Goal: Task Accomplishment & Management: Complete application form

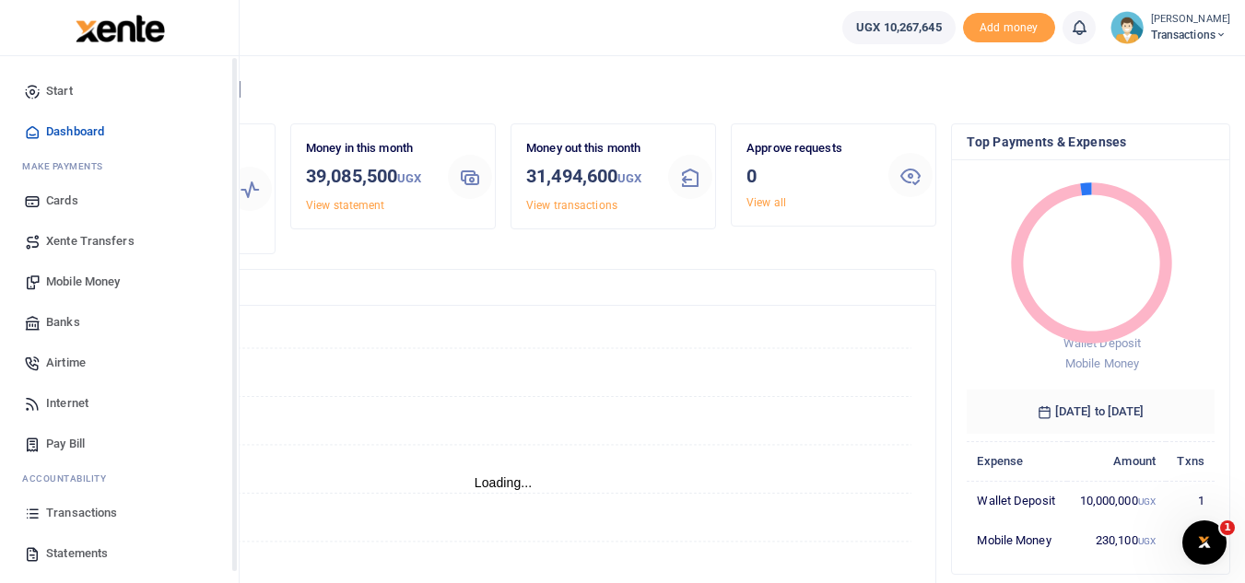
scroll to position [15, 15]
click at [62, 267] on link "Mobile Money" at bounding box center [119, 282] width 209 height 41
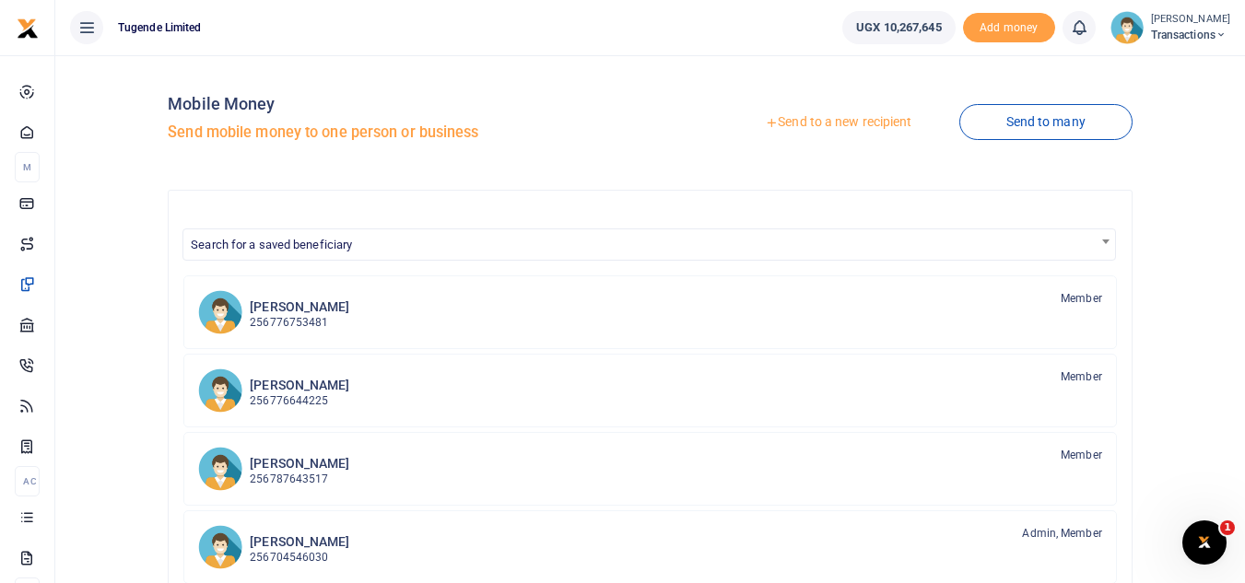
click at [772, 131] on link "Send to a new recipient" at bounding box center [838, 122] width 240 height 33
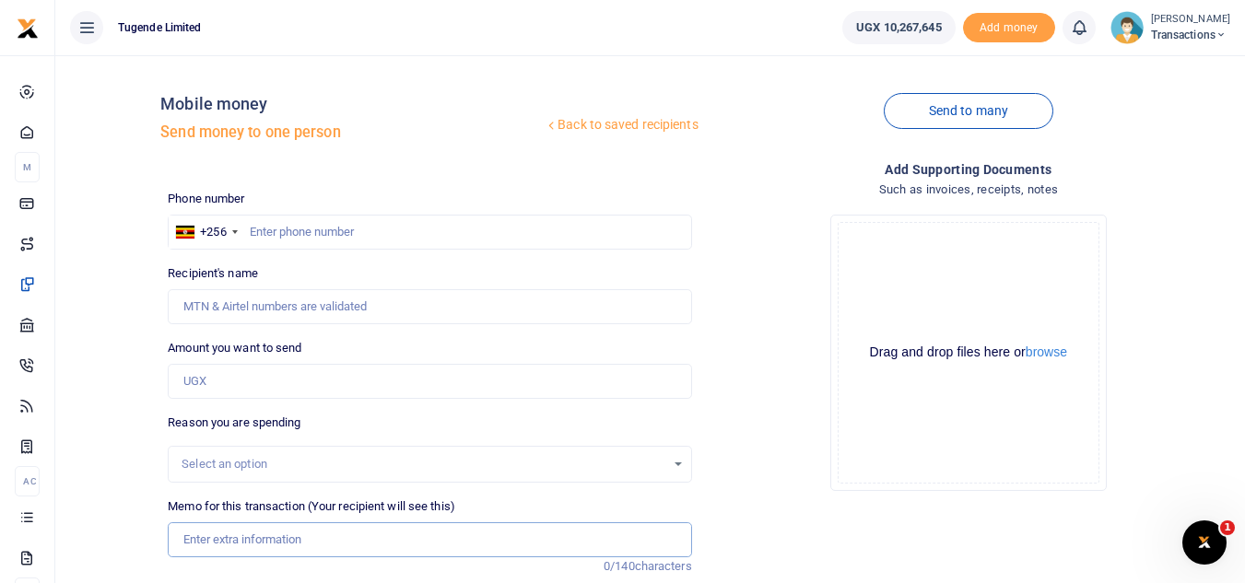
click at [261, 533] on input "Memo for this transaction (Your recipient will see this)" at bounding box center [429, 539] width 523 height 35
paste input "UMA822CV"
type input "UMA822CV"
click at [287, 364] on input "Amount you want to send" at bounding box center [429, 381] width 523 height 35
paste input "52,000"
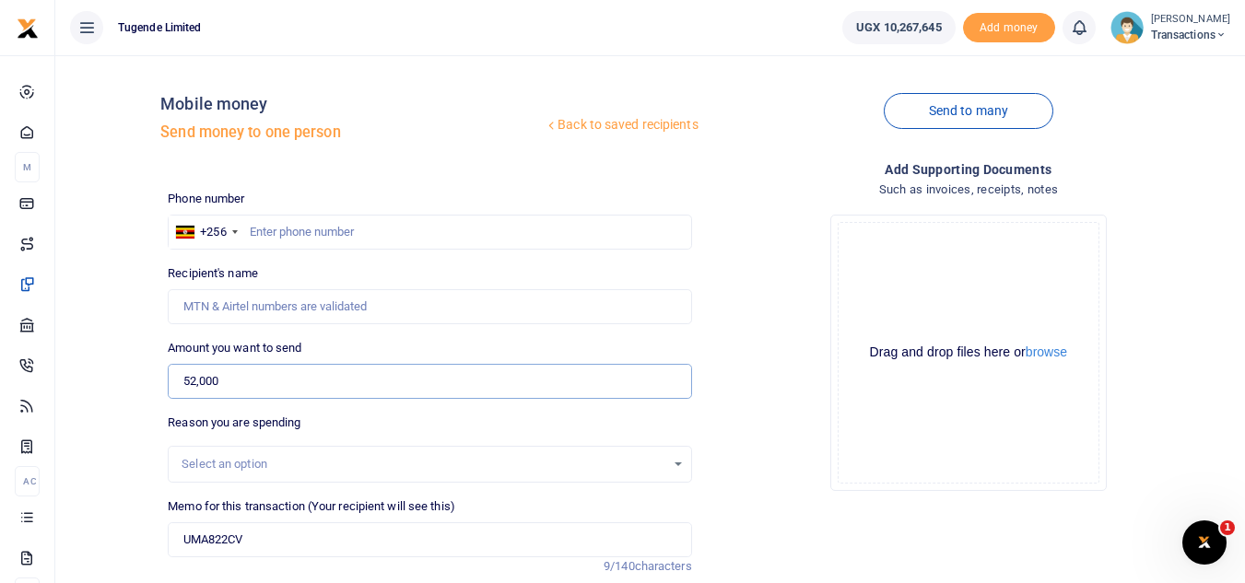
type input "52,000"
click at [317, 219] on input "text" at bounding box center [429, 232] width 523 height 35
paste input "791543834"
type input "791543834"
type input "[PERSON_NAME]"
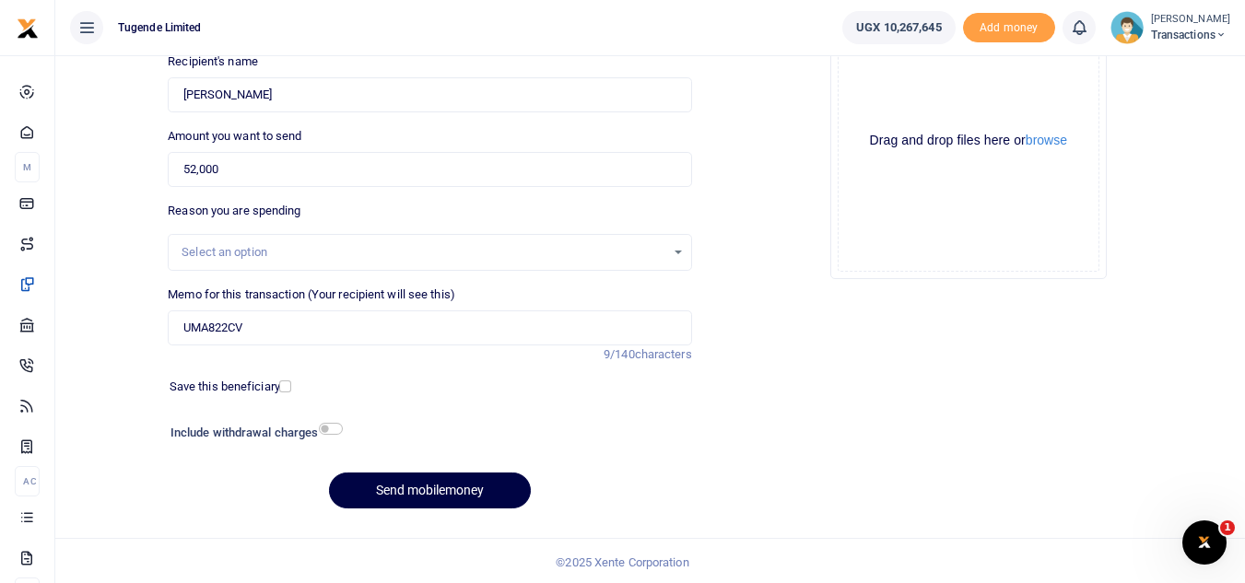
scroll to position [215, 0]
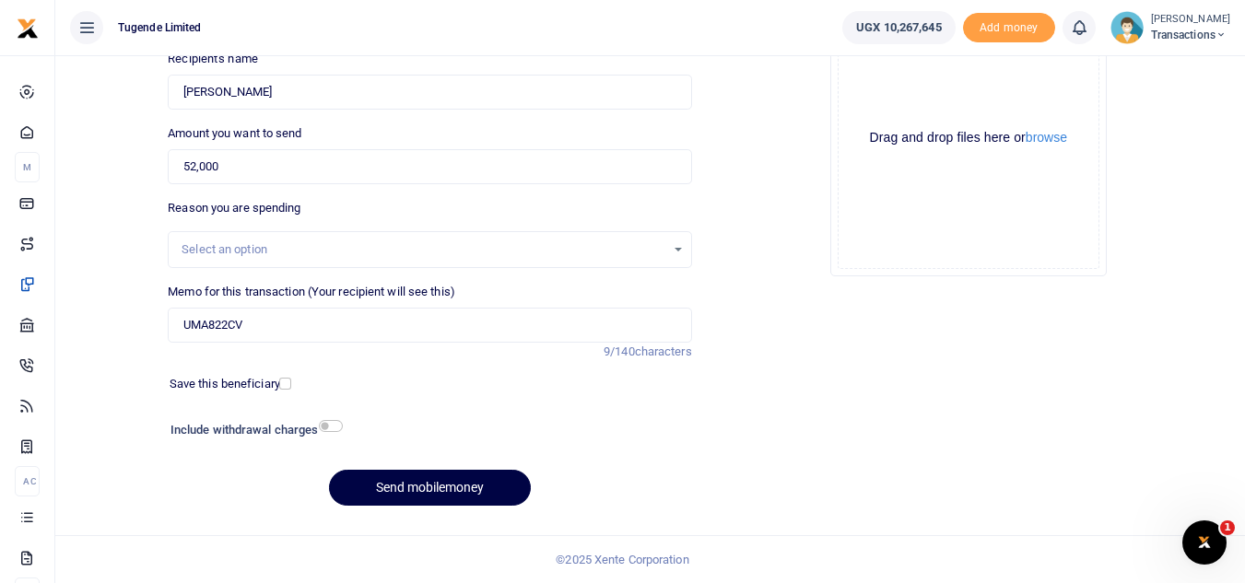
type input "791543834"
click at [384, 493] on button "Send mobilemoney" at bounding box center [430, 488] width 202 height 36
click at [309, 318] on input "Memo for this transaction (Your recipient will see this)" at bounding box center [429, 325] width 523 height 35
paste input "UGE581R"
type input "UGE581R"
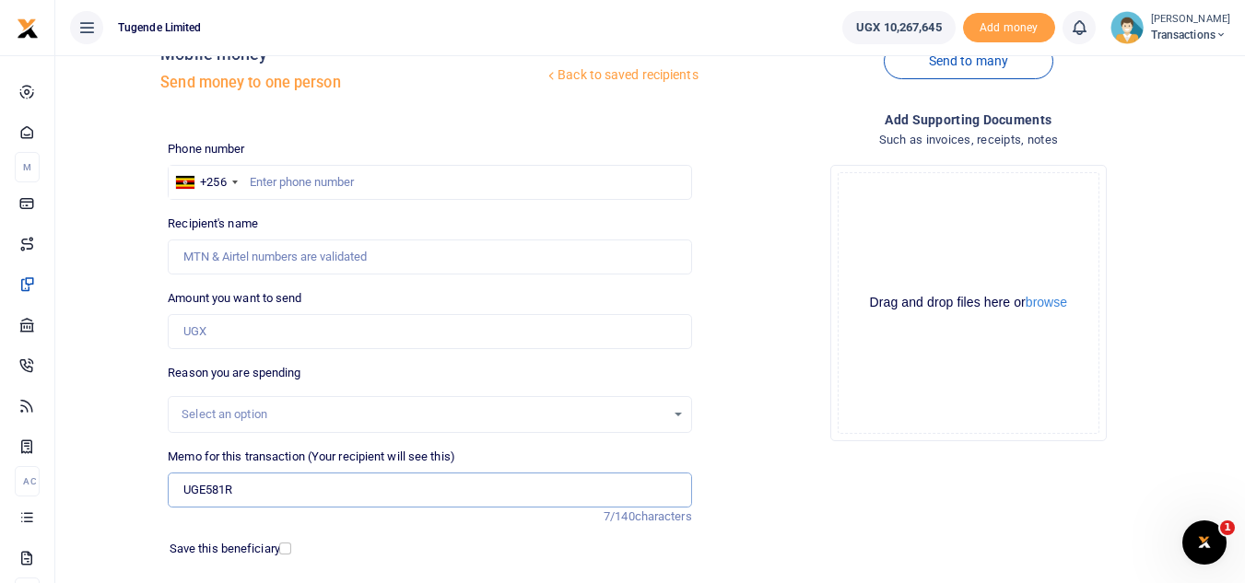
scroll to position [49, 0]
click at [357, 182] on input "text" at bounding box center [429, 183] width 523 height 35
paste input "791512652"
type input "791512652"
type input "Kennedy Birungi"
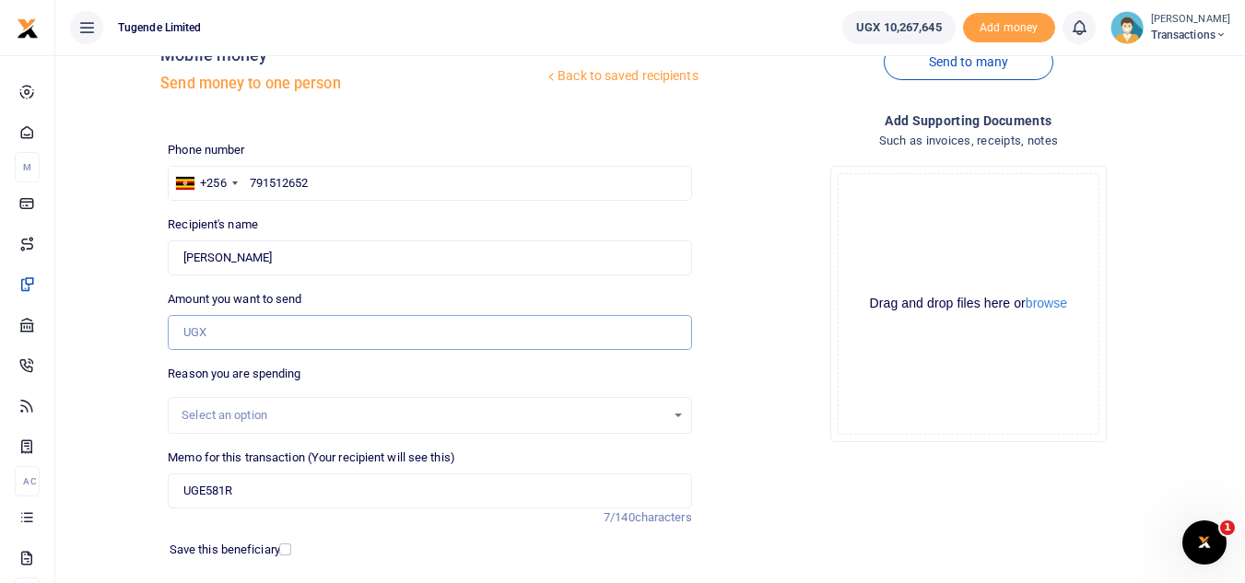
click at [217, 329] on input "Amount you want to send" at bounding box center [429, 332] width 523 height 35
paste input "52000"
type input "52,000"
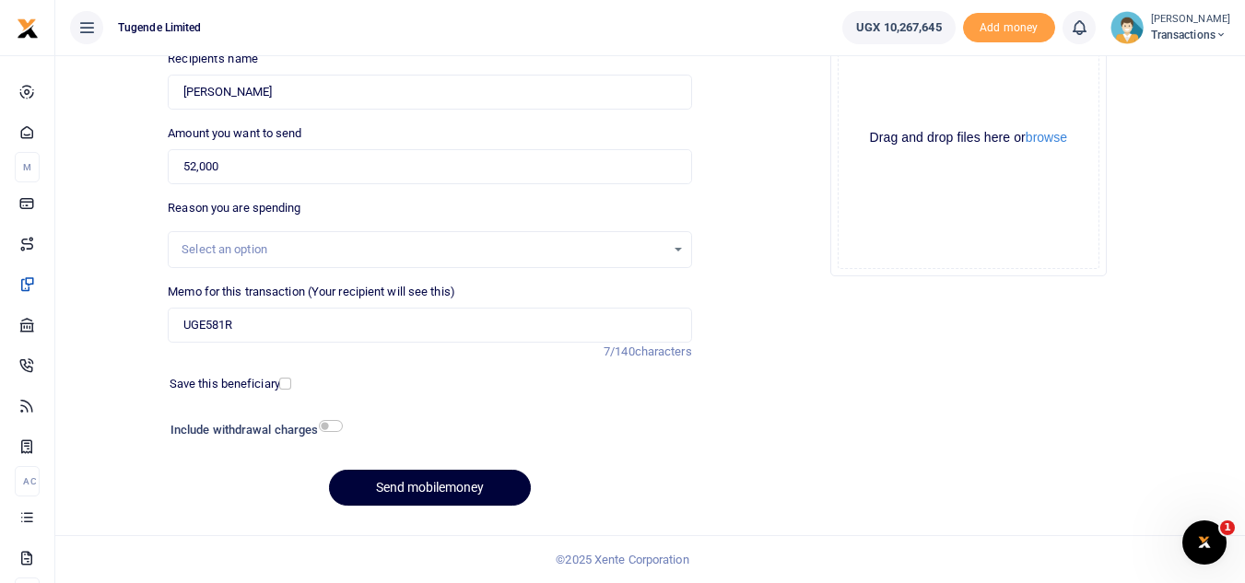
click at [392, 490] on button "Send mobilemoney" at bounding box center [430, 488] width 202 height 36
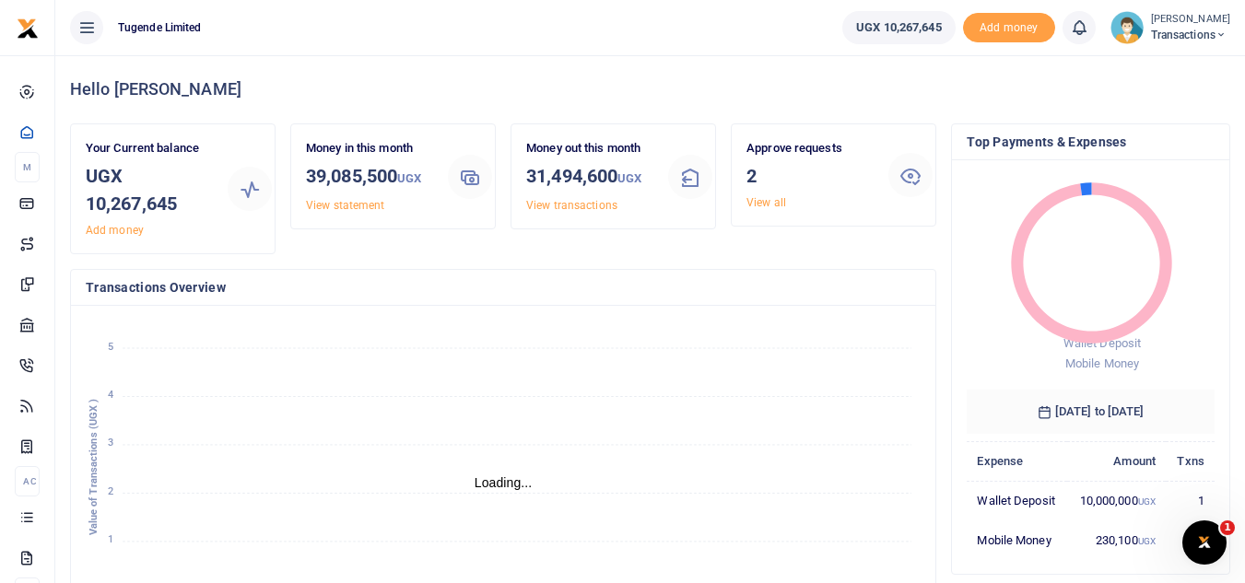
scroll to position [15, 15]
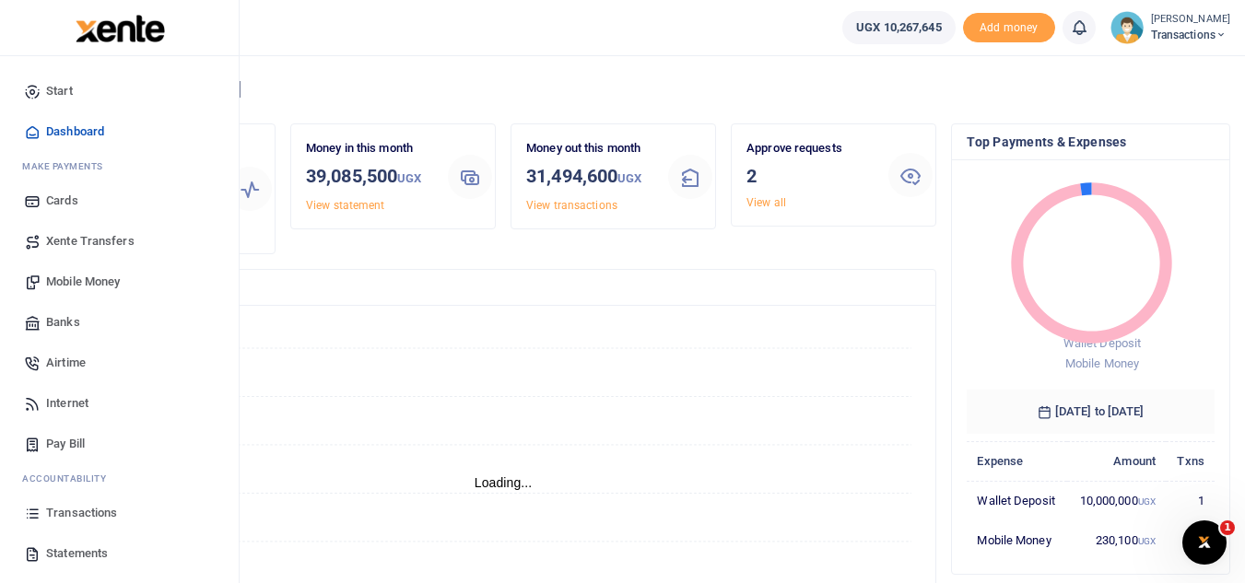
click at [69, 287] on span "Mobile Money" at bounding box center [83, 282] width 74 height 18
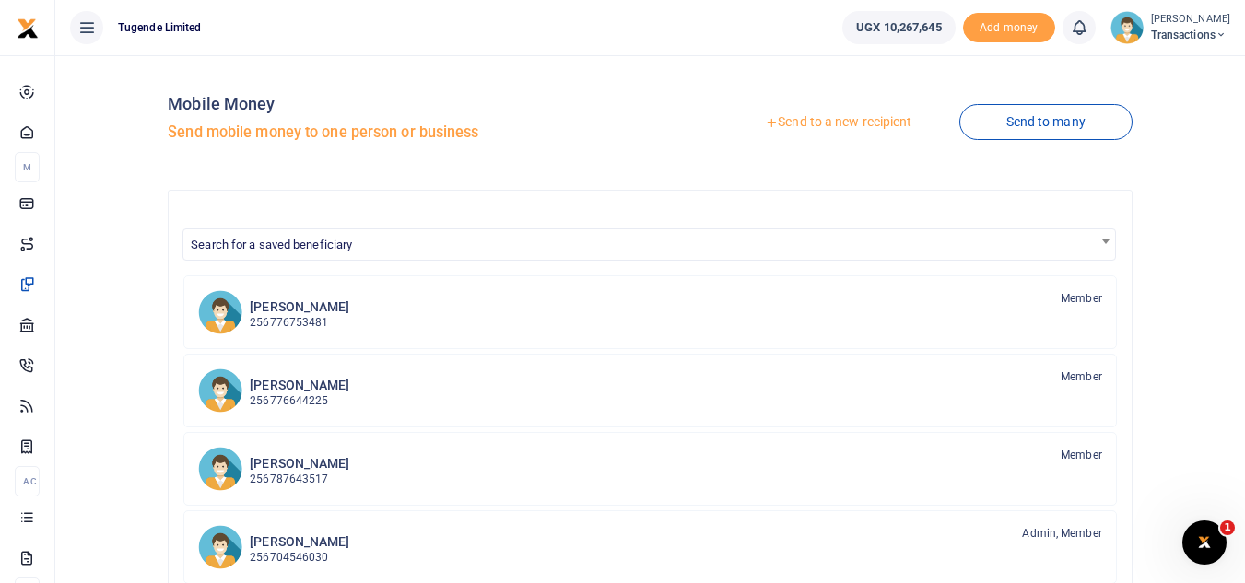
click at [781, 123] on link "Send to a new recipient" at bounding box center [838, 122] width 240 height 33
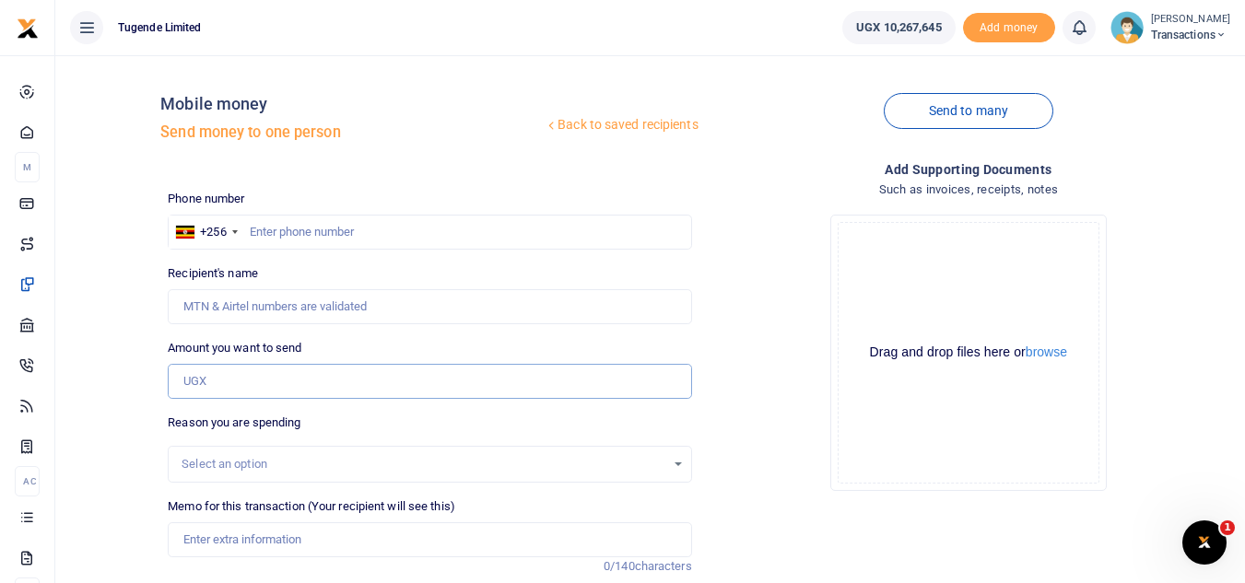
click at [258, 387] on input "Amount you want to send" at bounding box center [429, 381] width 523 height 35
paste input "150,000"
type input "150,000"
click at [233, 535] on input "Memo for this transaction (Your recipient will see this)" at bounding box center [429, 539] width 523 height 35
type input "v"
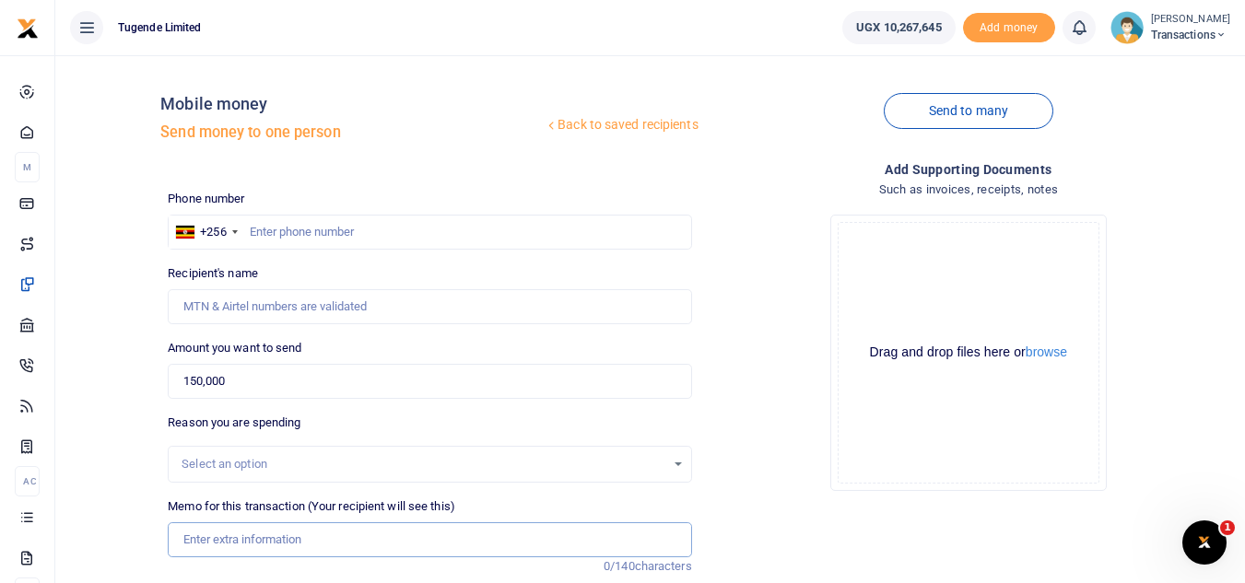
paste input "UMA750AK"
type input "UMA750AK"
click at [317, 240] on input "text" at bounding box center [429, 232] width 523 height 35
paste input "776989898"
type input "776989898"
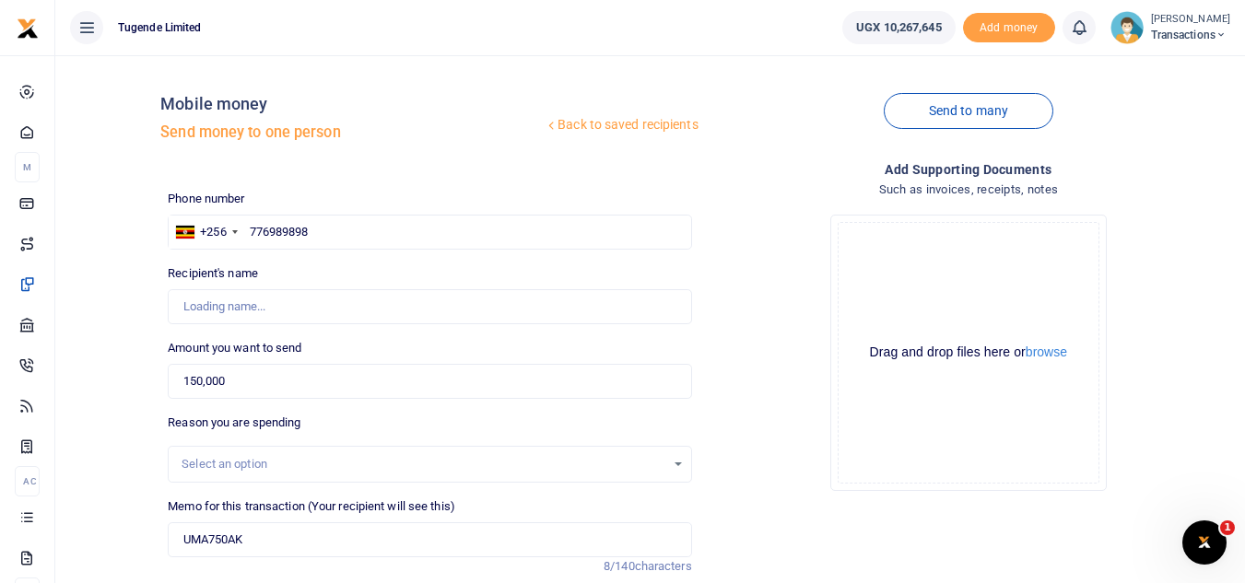
type input "Wilson Kamugisha"
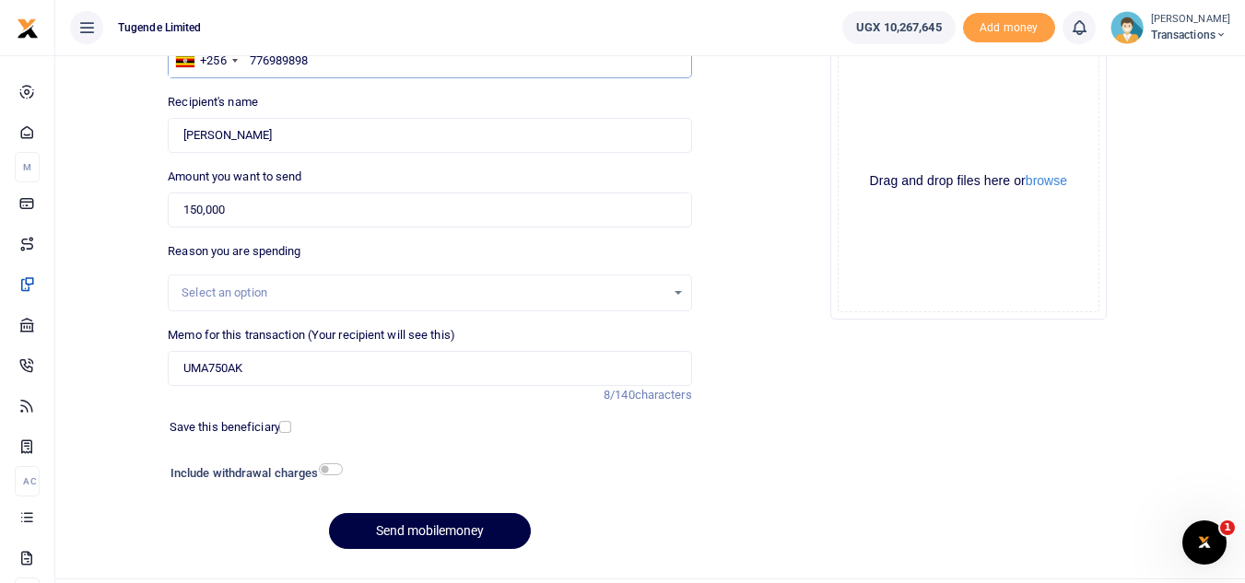
scroll to position [172, 0]
click at [427, 528] on button "Send mobilemoney" at bounding box center [430, 530] width 202 height 36
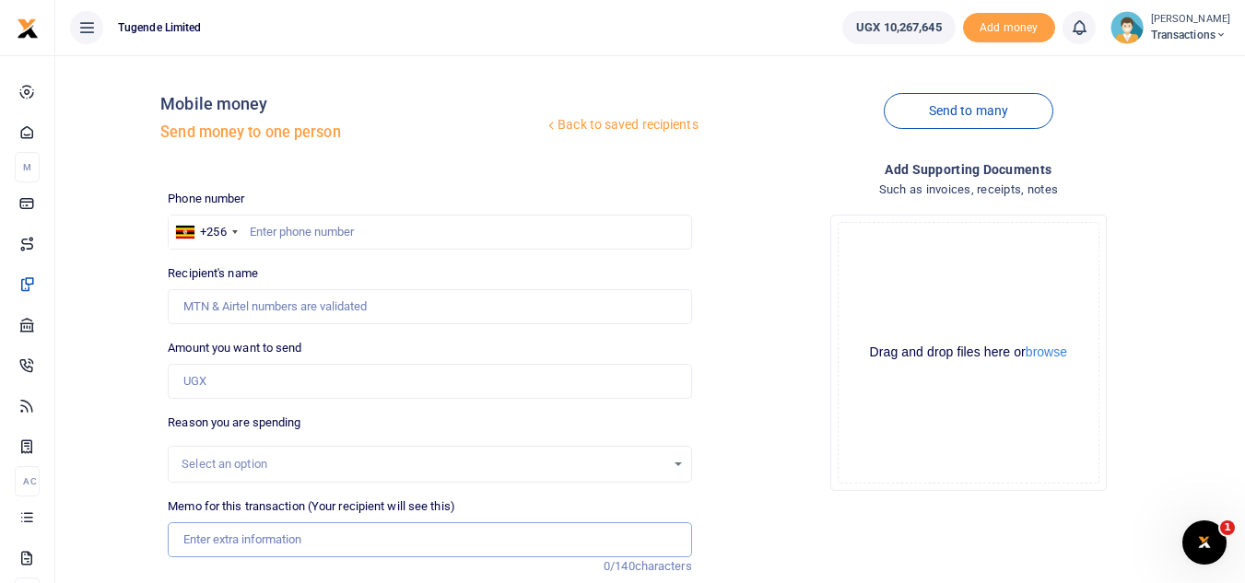
click at [300, 525] on input "Memo for this transaction (Your recipient will see this)" at bounding box center [429, 539] width 523 height 35
paste input "UGA178R"
type input "UGA178R"
click at [401, 389] on input "Amount you want to send" at bounding box center [429, 381] width 523 height 35
paste input "52,000"
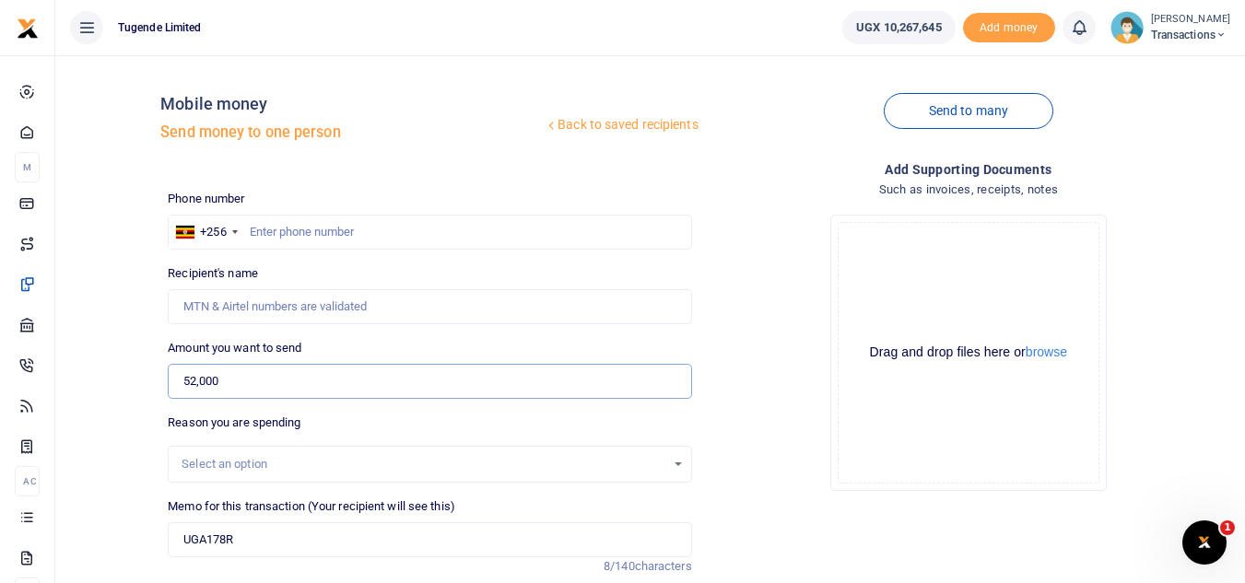
type input "52,000"
click at [383, 226] on input "text" at bounding box center [429, 232] width 523 height 35
paste input "761297852"
type input "761297852"
type input "Jimmy Lubogo"
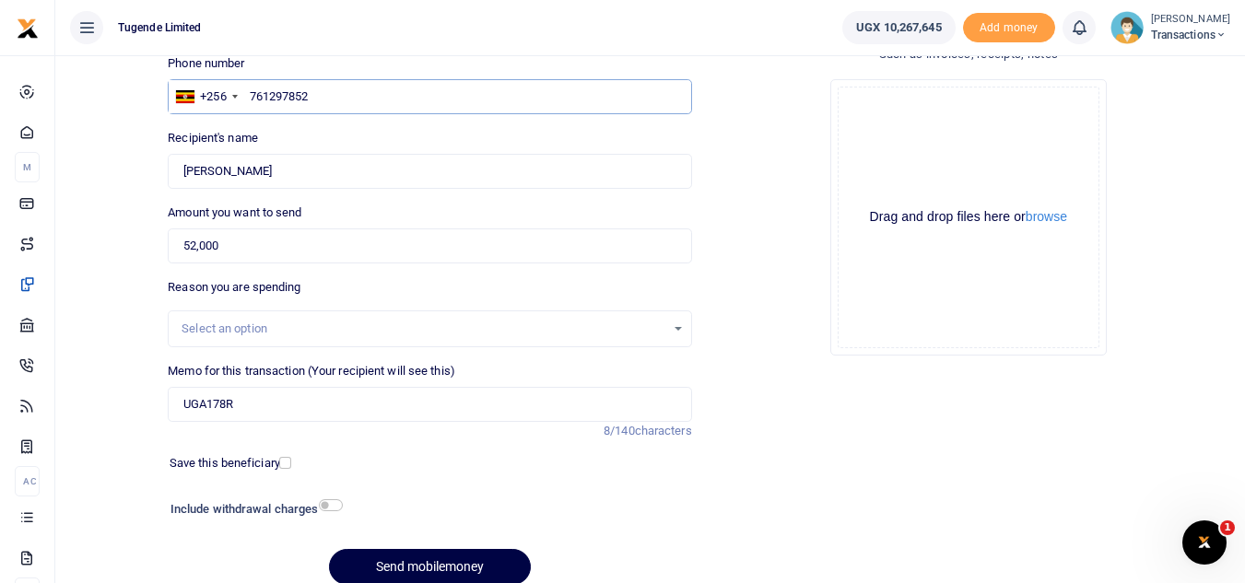
scroll to position [215, 0]
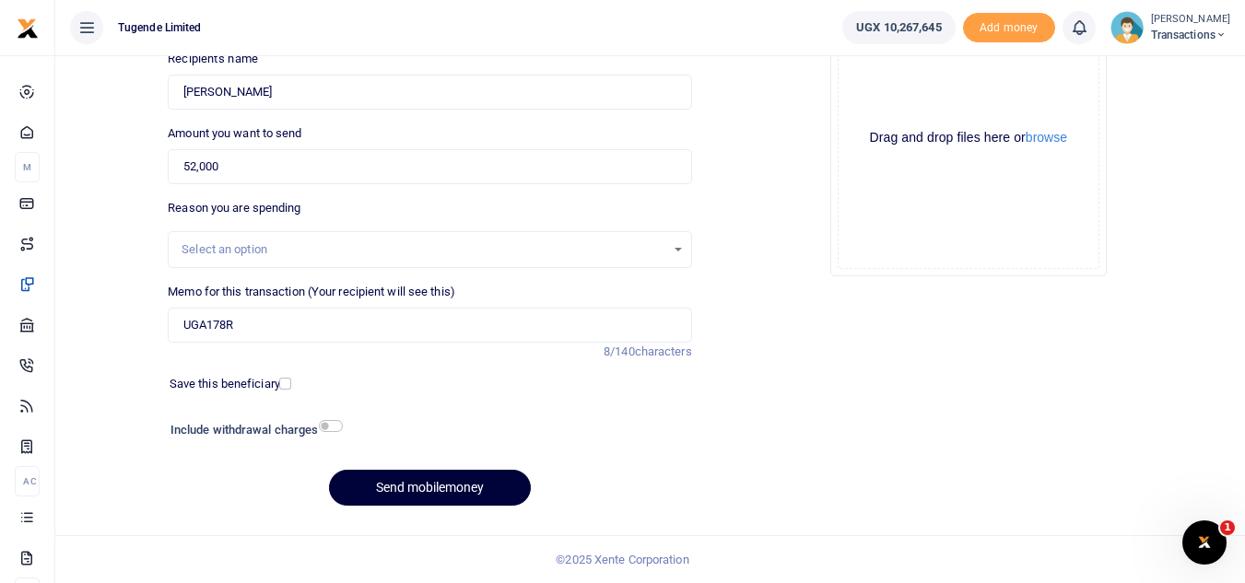
click at [379, 491] on button "Send mobilemoney" at bounding box center [430, 488] width 202 height 36
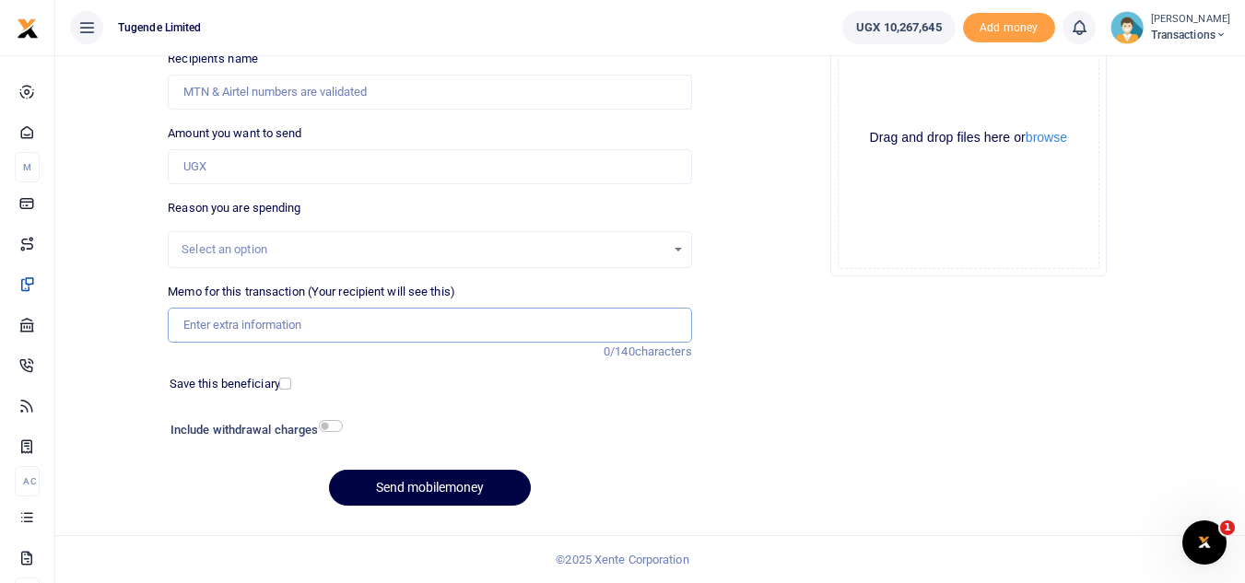
click at [252, 312] on input "Memo for this transaction (Your recipient will see this)" at bounding box center [429, 325] width 523 height 35
paste input "UGA460T and UGA152E"
type input "UGA460T and UGA152E"
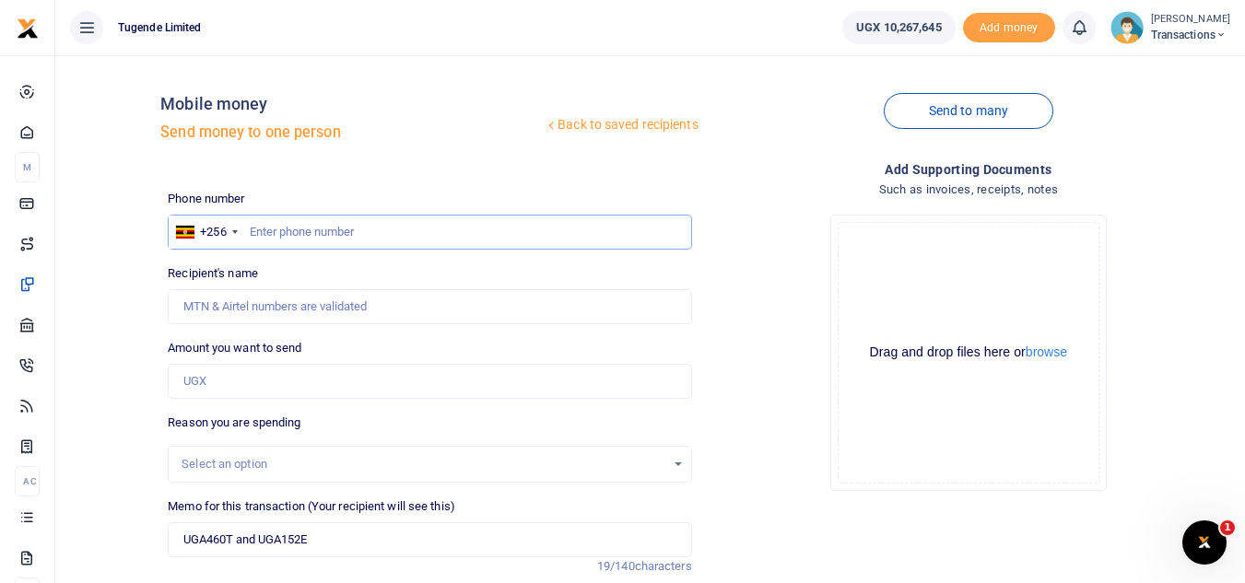
click at [348, 235] on input "text" at bounding box center [429, 232] width 523 height 35
paste input "767630813"
type input "767630813"
type input "[PERSON_NAME]"
type input "767630813"
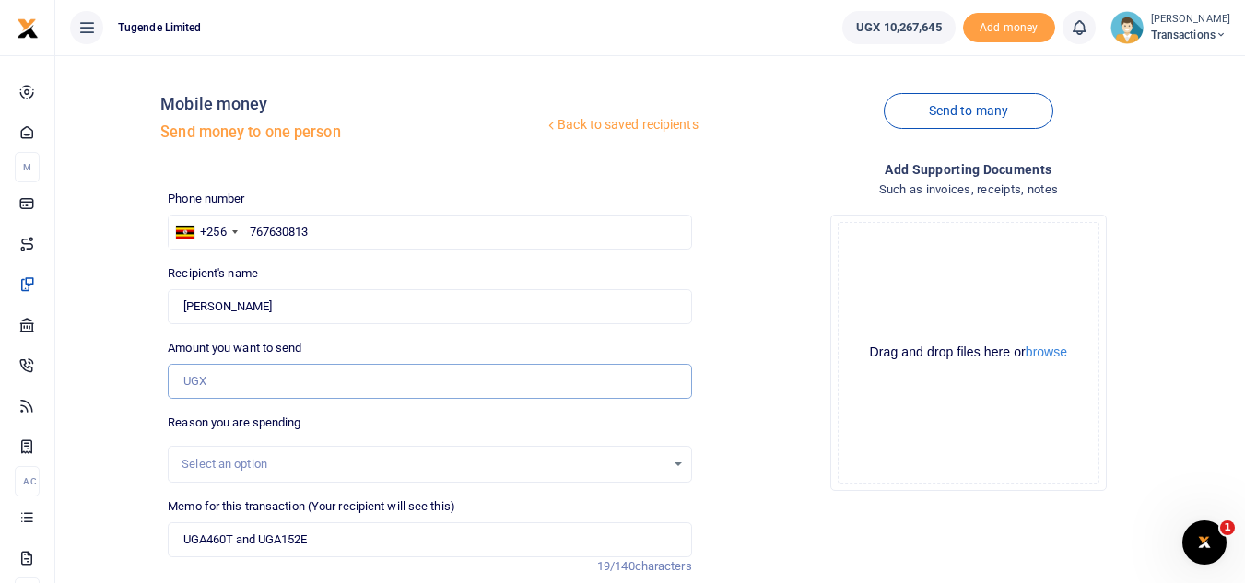
click at [182, 378] on input "Amount you want to send" at bounding box center [429, 381] width 523 height 35
paste input "104000"
type input "104,000"
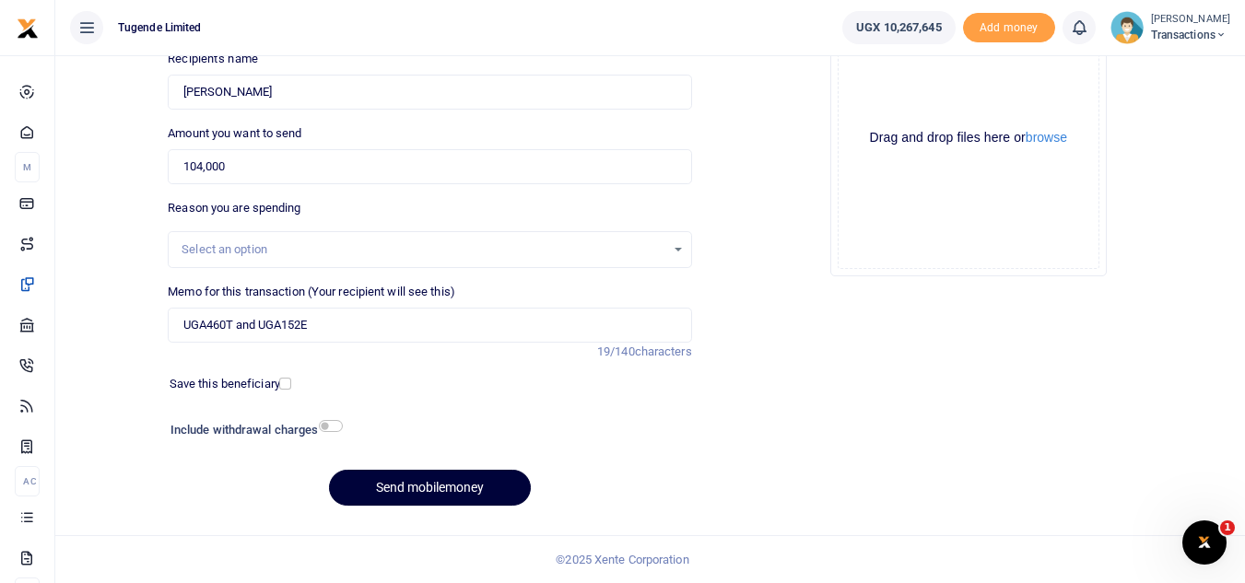
click at [403, 488] on button "Send mobilemoney" at bounding box center [430, 488] width 202 height 36
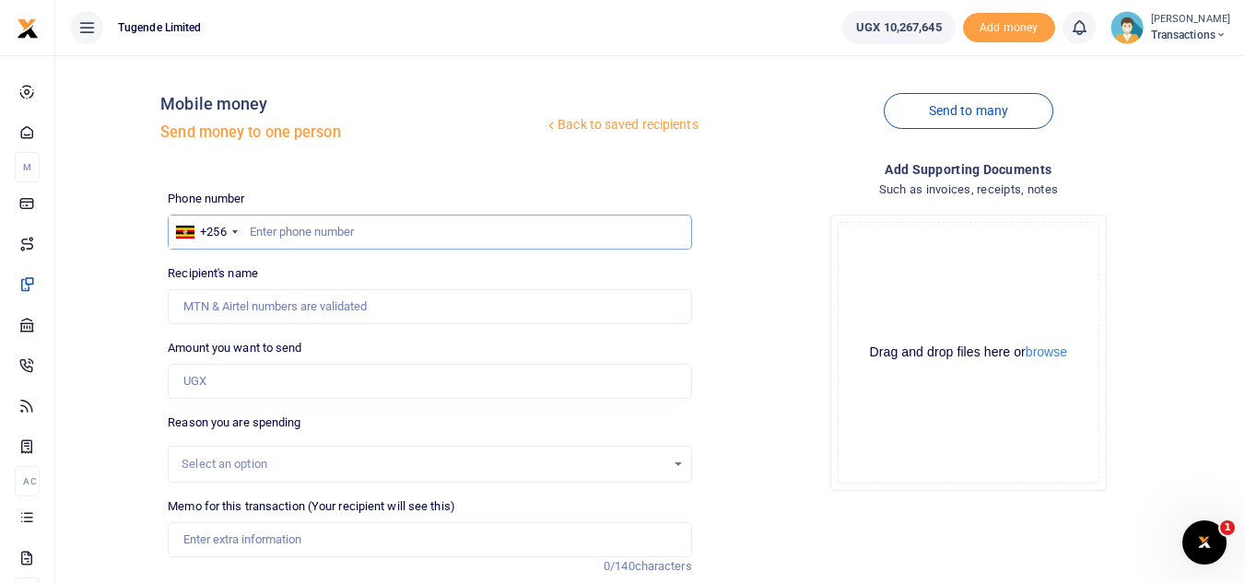
click at [323, 218] on input "text" at bounding box center [429, 232] width 523 height 35
paste input "757047811"
type input "757047811"
type input "Blair Niwamanya"
click at [241, 537] on input "Memo for this transaction (Your recipient will see this)" at bounding box center [429, 539] width 523 height 35
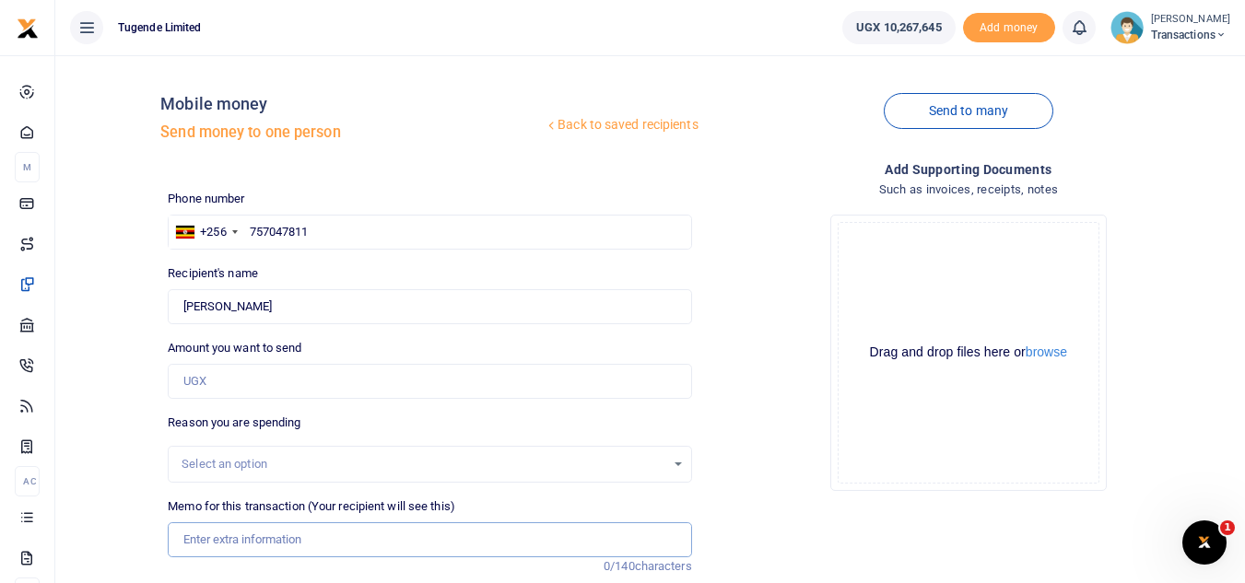
paste input "UMA260DF"
type input "UMA260DF"
click at [442, 375] on input "Amount you want to send" at bounding box center [429, 381] width 523 height 35
paste input "52,000"
type input "52,000"
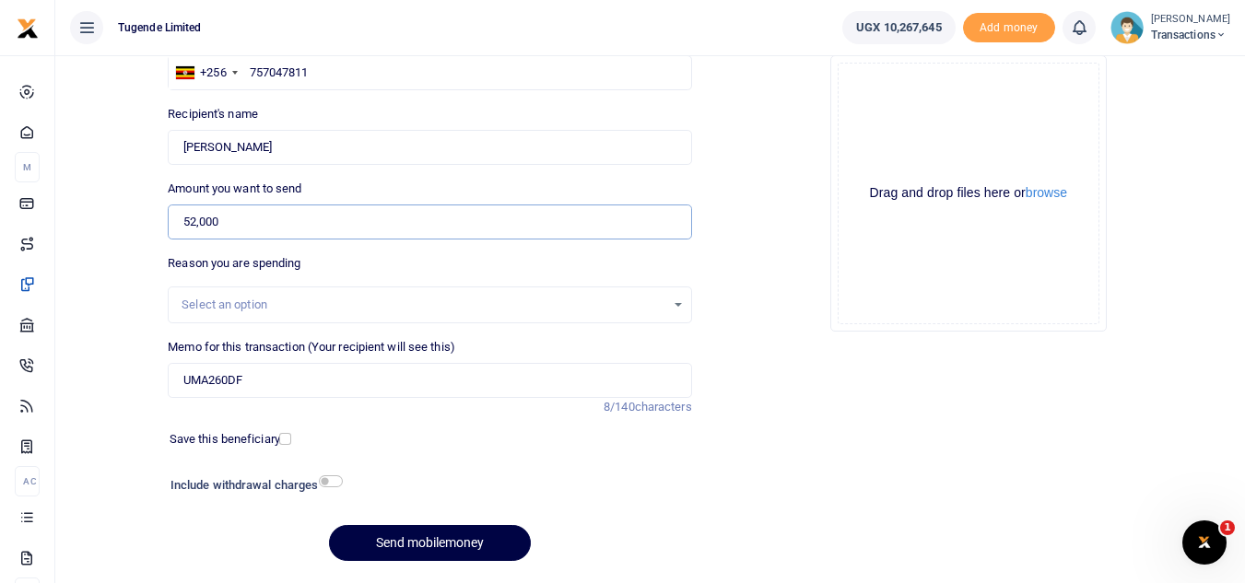
scroll to position [215, 0]
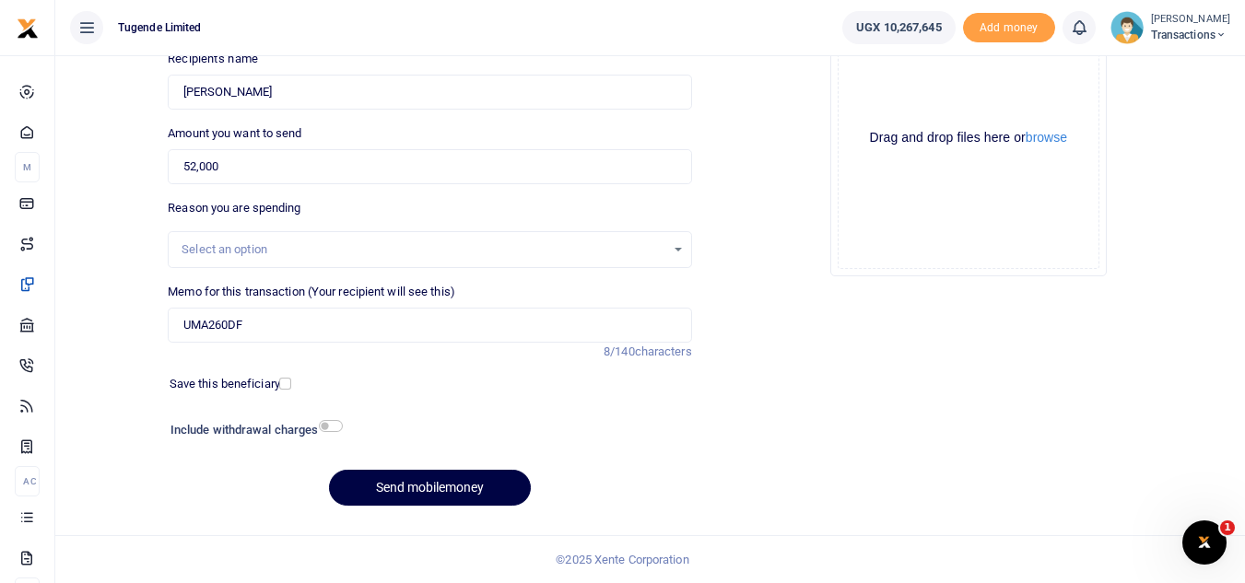
click at [435, 463] on div "Phone number +256 Uganda +256 757047811 Phone is required. Recipient's name Fou…" at bounding box center [429, 248] width 538 height 546
click at [430, 488] on button "Send mobilemoney" at bounding box center [430, 488] width 202 height 36
click at [185, 325] on input "Memo for this transaction (Your recipient will see this)" at bounding box center [429, 325] width 523 height 35
paste input "UGD374N"
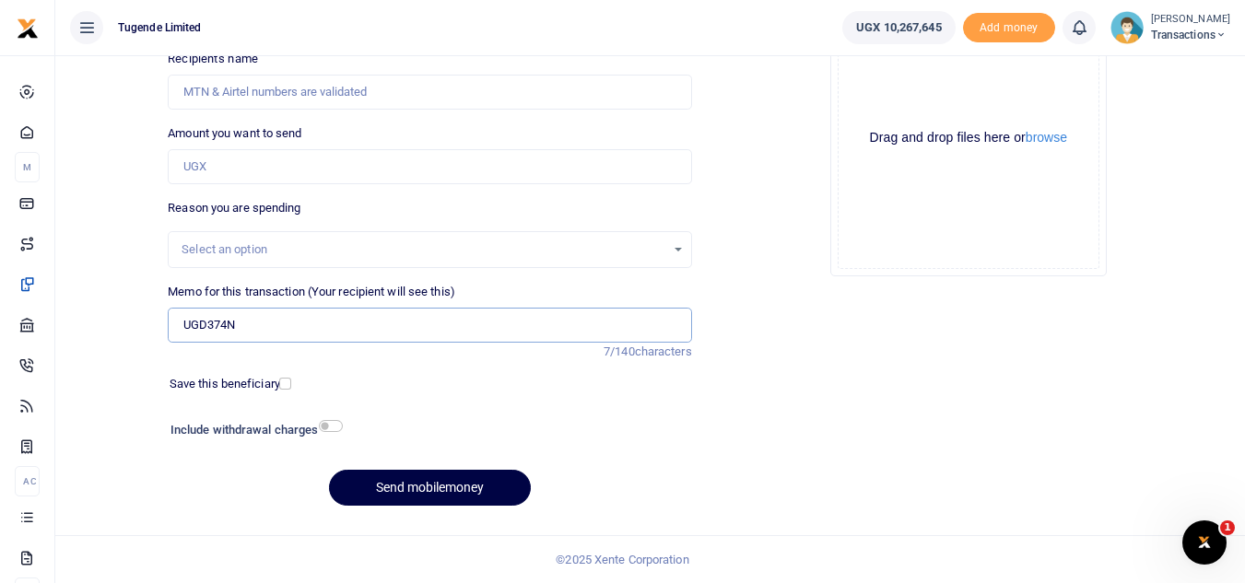
type input "UGD374N"
click at [287, 158] on input "Amount you want to send" at bounding box center [429, 166] width 523 height 35
type input "0"
paste input "257,000"
type input "257,000"
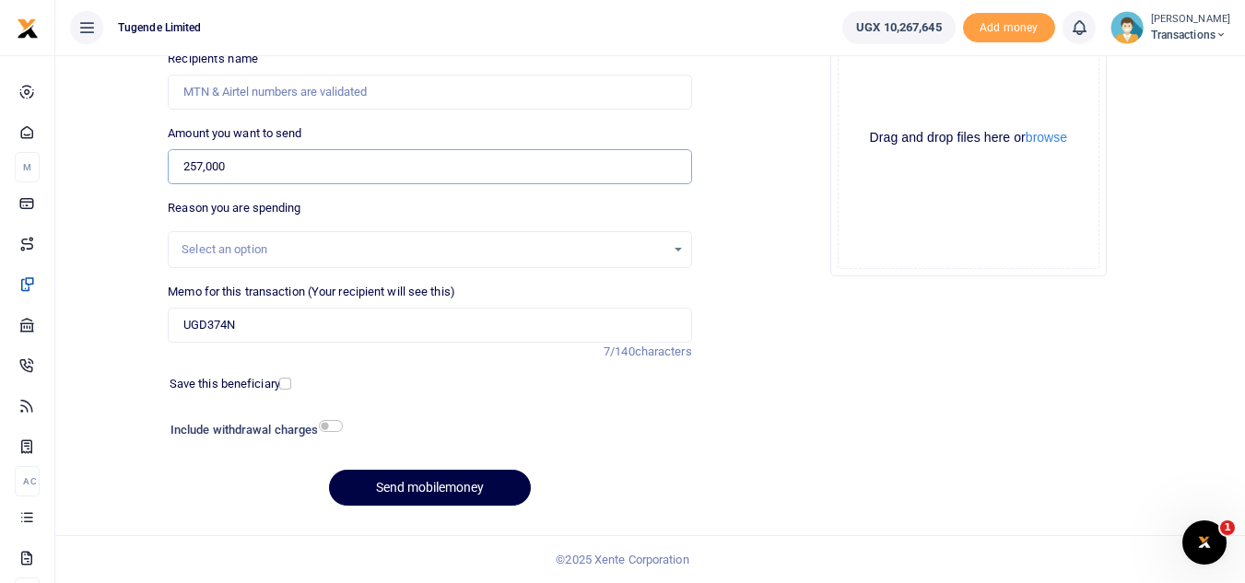
scroll to position [0, 0]
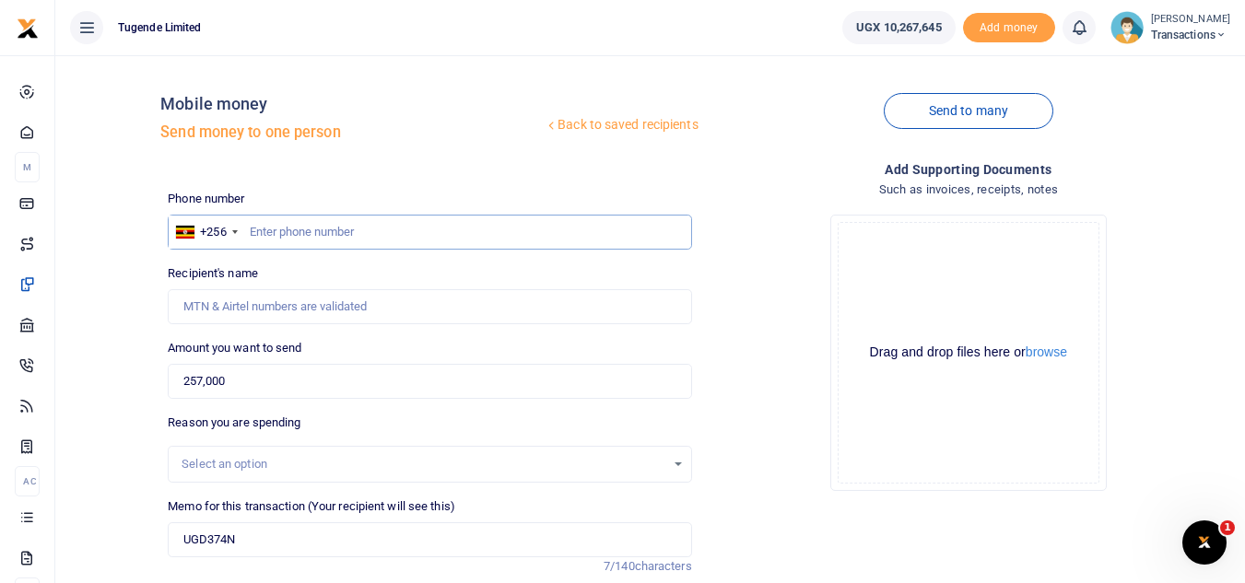
click at [346, 221] on input "text" at bounding box center [429, 232] width 523 height 35
paste input "766663429"
type input "766663429"
type input "[PERSON_NAME]"
type input "766663429"
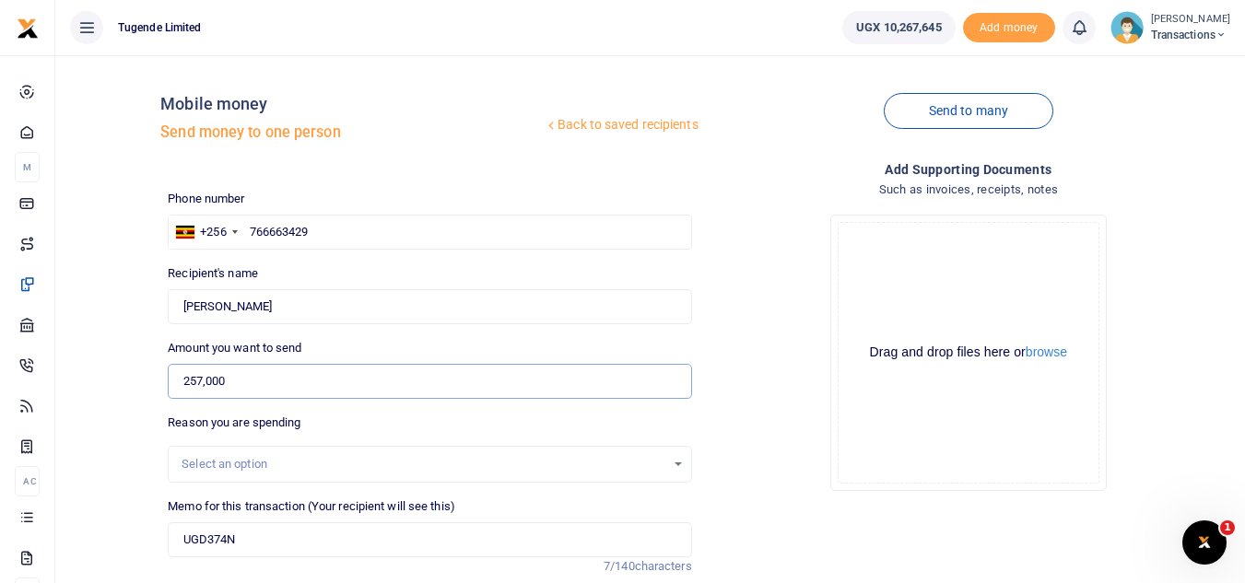
click at [268, 390] on input "257,000" at bounding box center [429, 381] width 523 height 35
type input "2"
paste input "205,000"
type input "205,000"
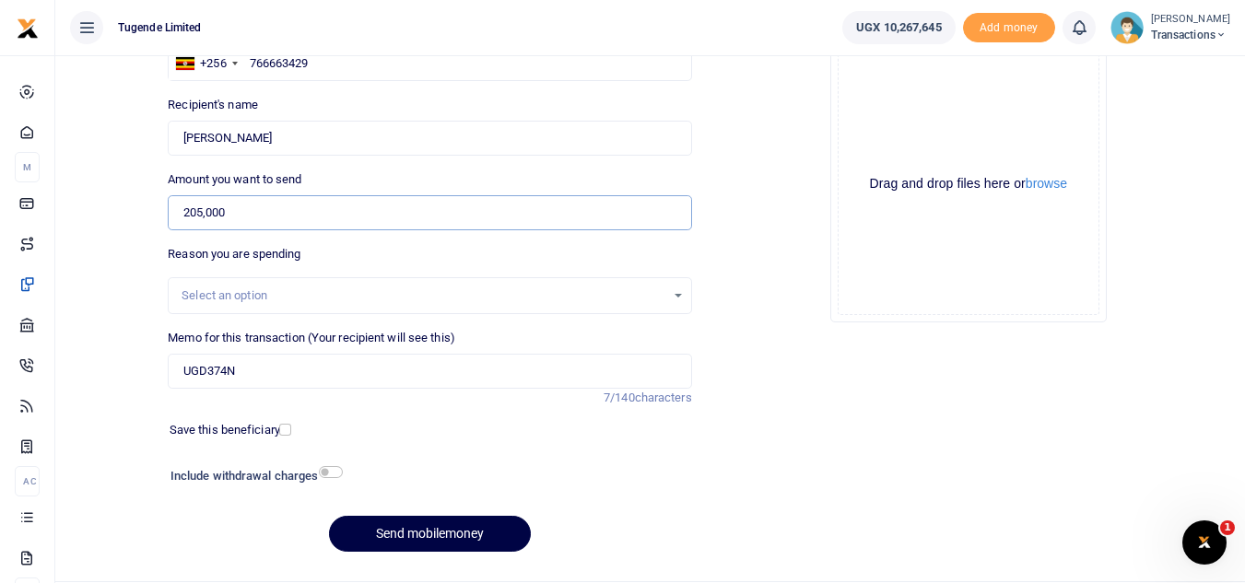
scroll to position [215, 0]
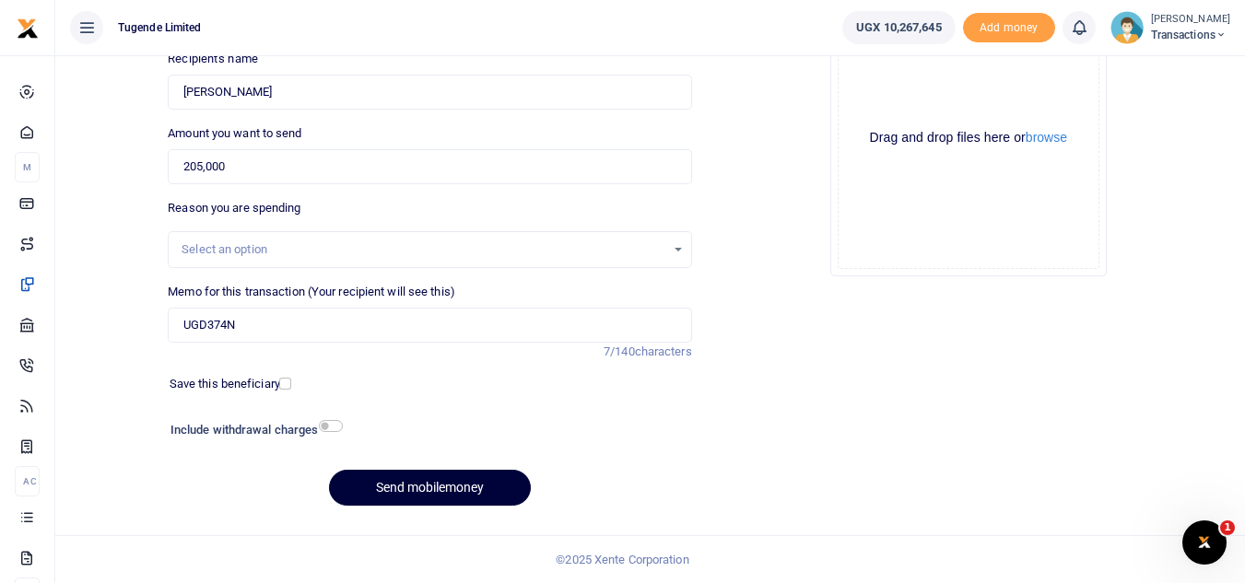
click at [423, 488] on button "Send mobilemoney" at bounding box center [430, 488] width 202 height 36
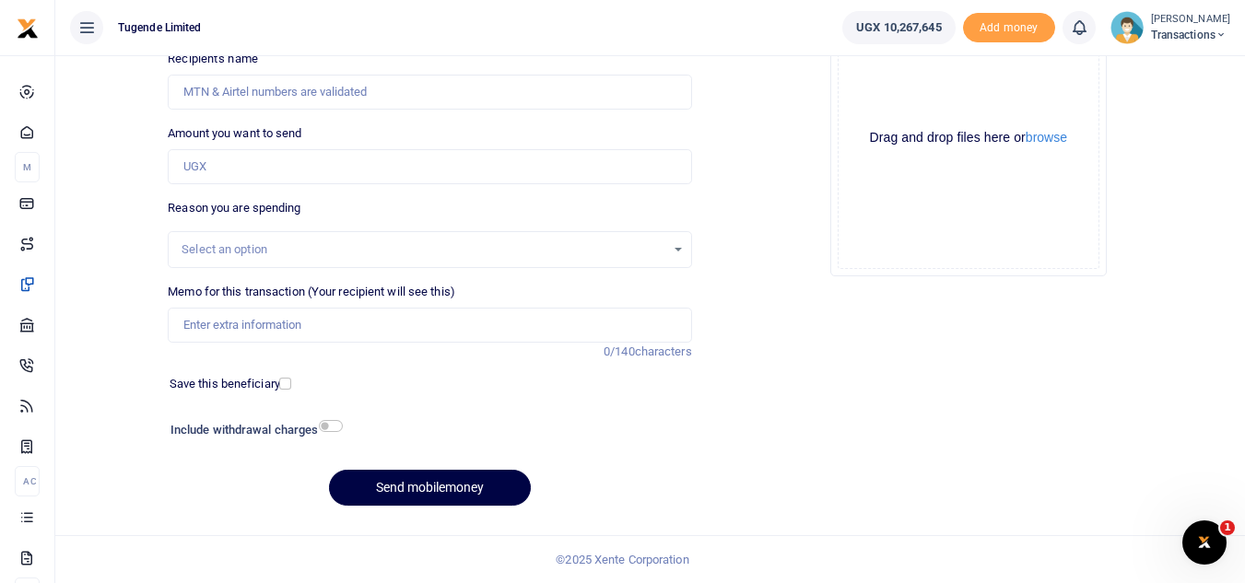
scroll to position [215, 0]
click at [240, 171] on input "Amount you want to send" at bounding box center [429, 166] width 523 height 35
paste input "52,000"
type input "52,000"
click at [204, 334] on input "Memo for this transaction (Your recipient will see this)" at bounding box center [429, 325] width 523 height 35
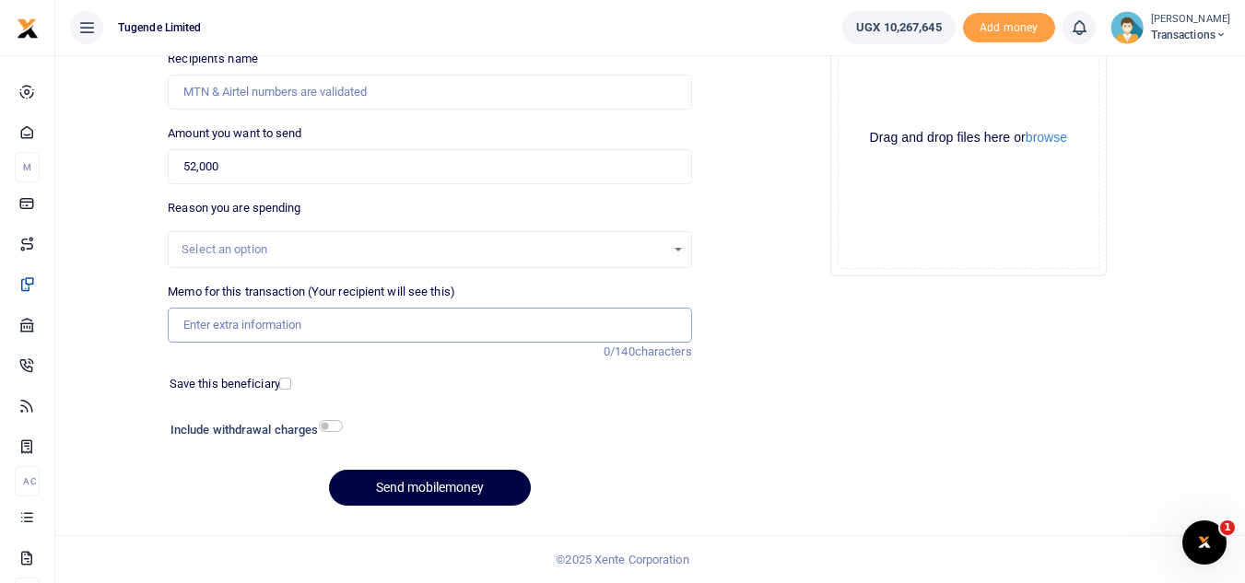
paste input "UGD374N"
type input "UGD374N"
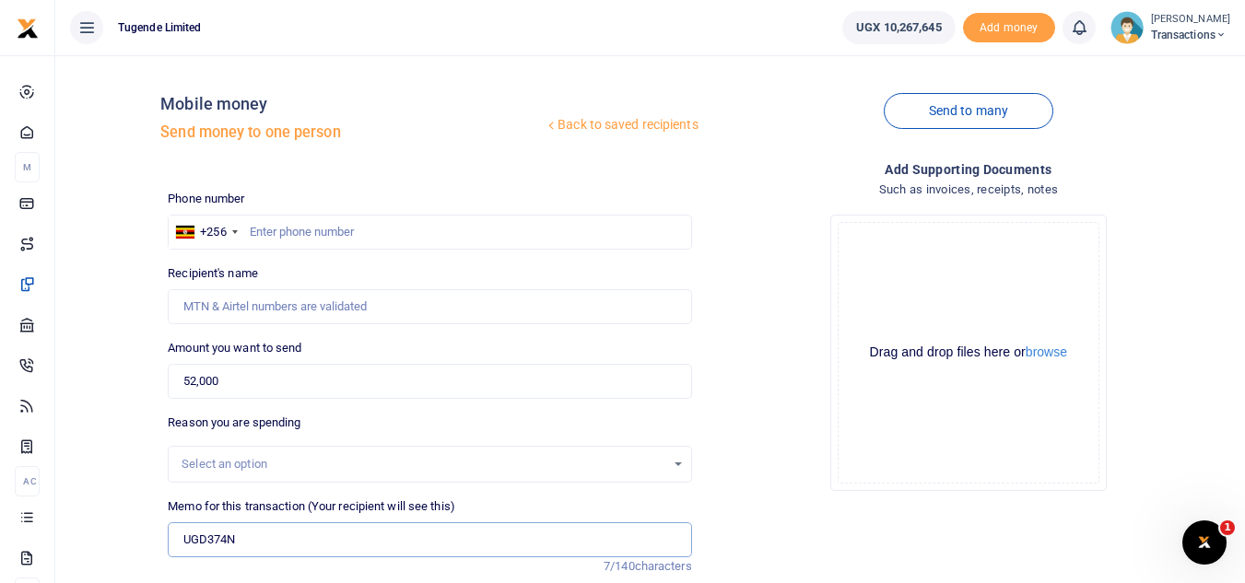
scroll to position [11, 0]
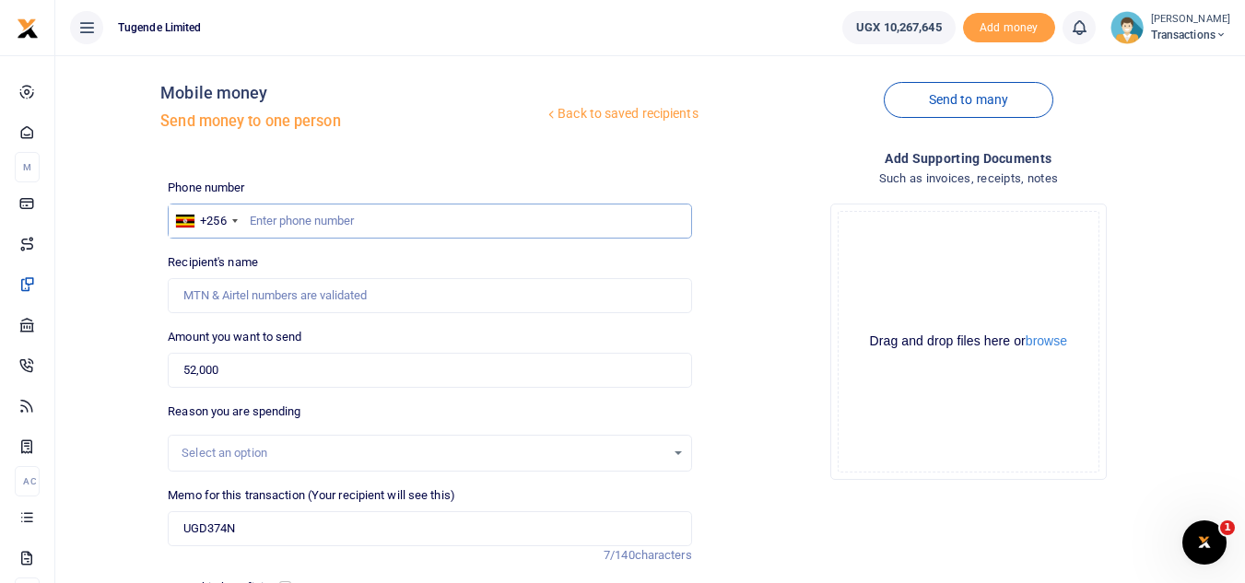
click at [338, 230] on input "text" at bounding box center [429, 221] width 523 height 35
paste input "753023543"
type input "753023543"
type input "[PERSON_NAME]"
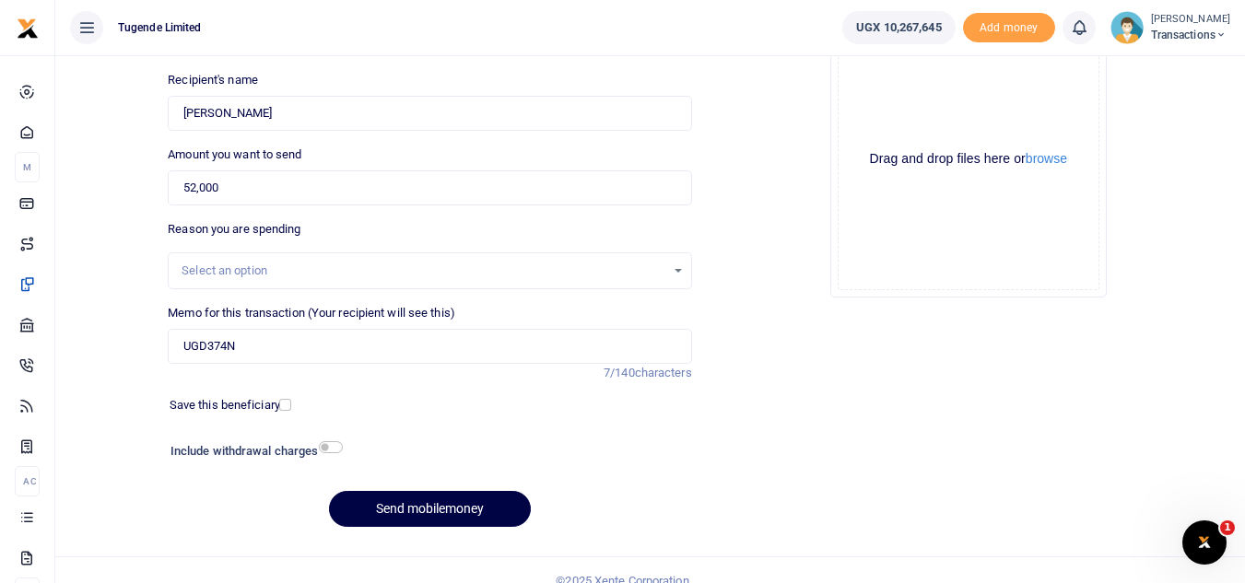
scroll to position [215, 0]
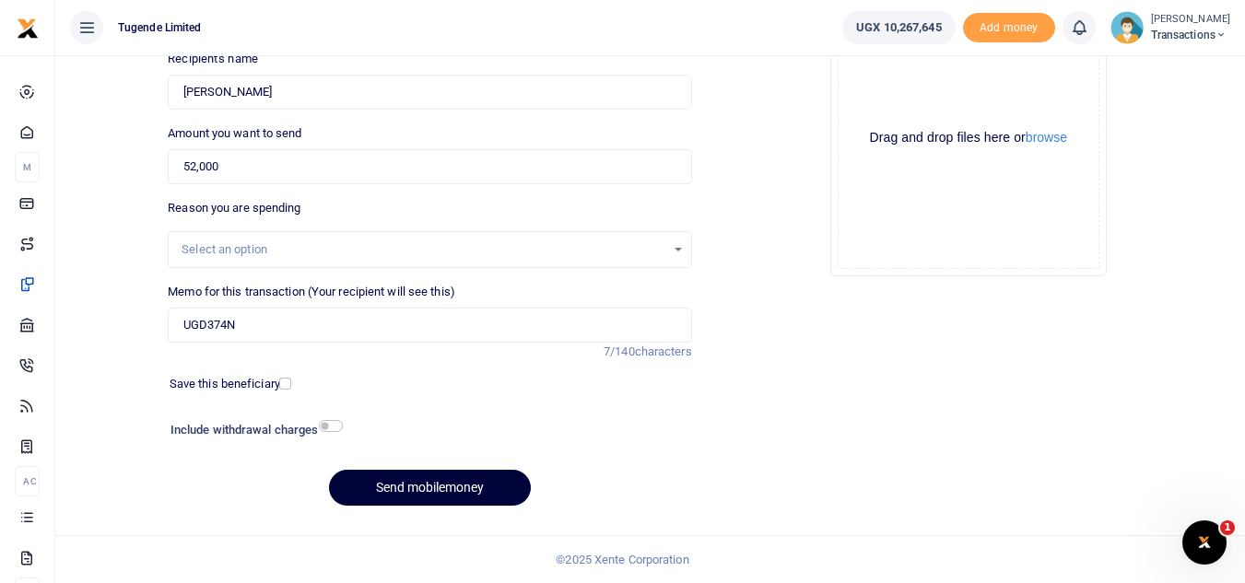
click at [385, 474] on button "Send mobilemoney" at bounding box center [430, 488] width 202 height 36
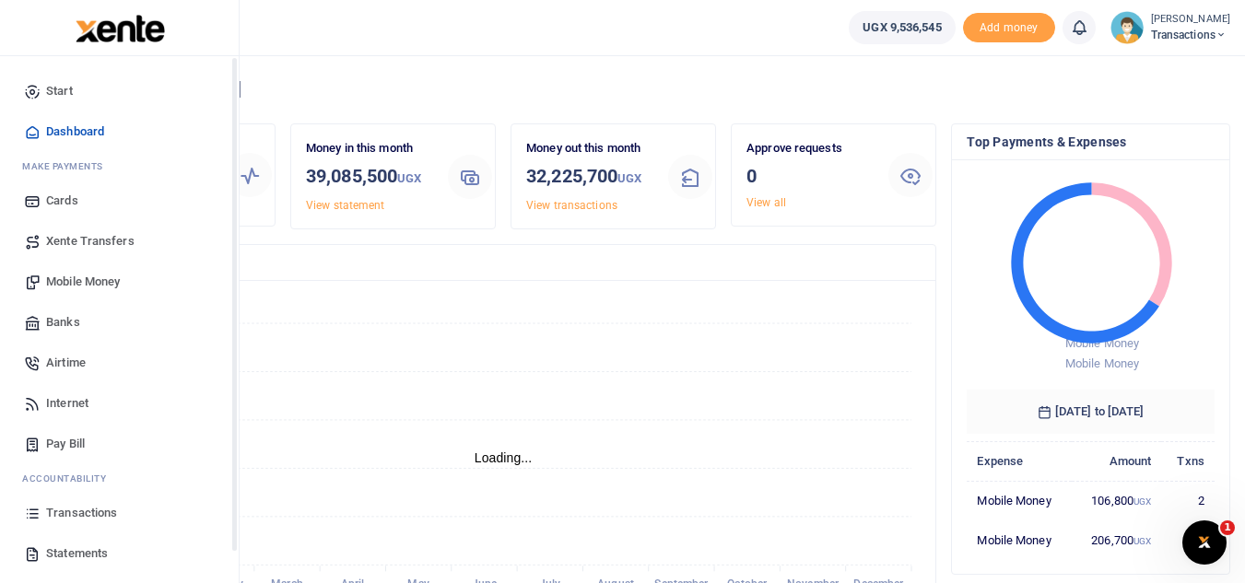
scroll to position [15, 15]
click at [81, 276] on span "Mobile Money" at bounding box center [83, 282] width 74 height 18
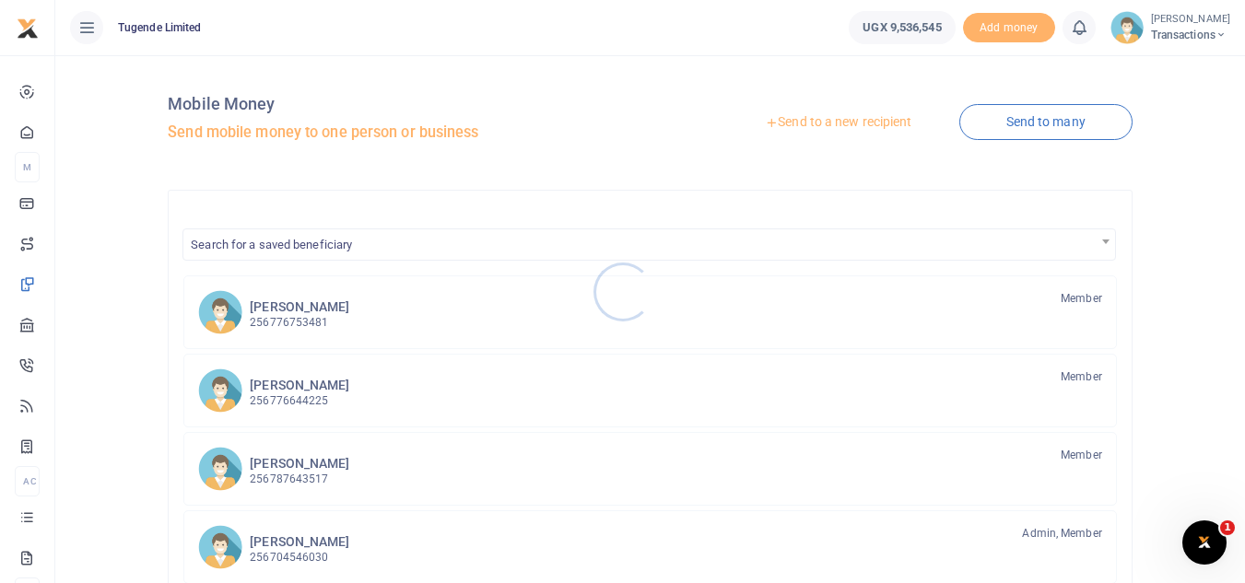
click at [786, 120] on div at bounding box center [622, 291] width 1245 height 583
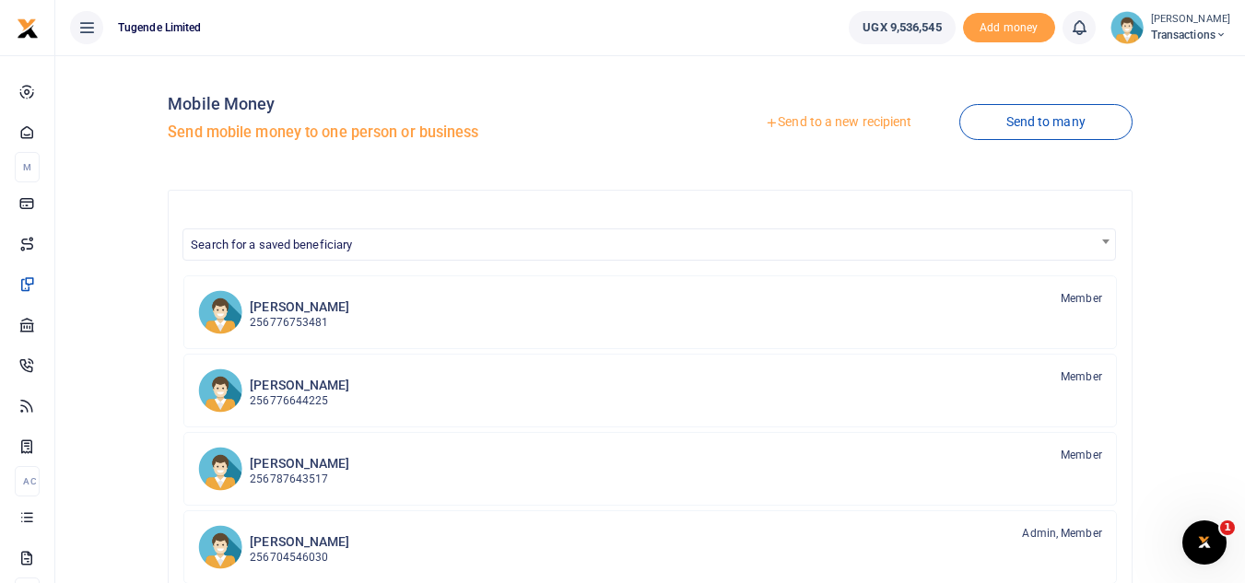
click at [780, 119] on link "Send to a new recipient" at bounding box center [838, 122] width 240 height 33
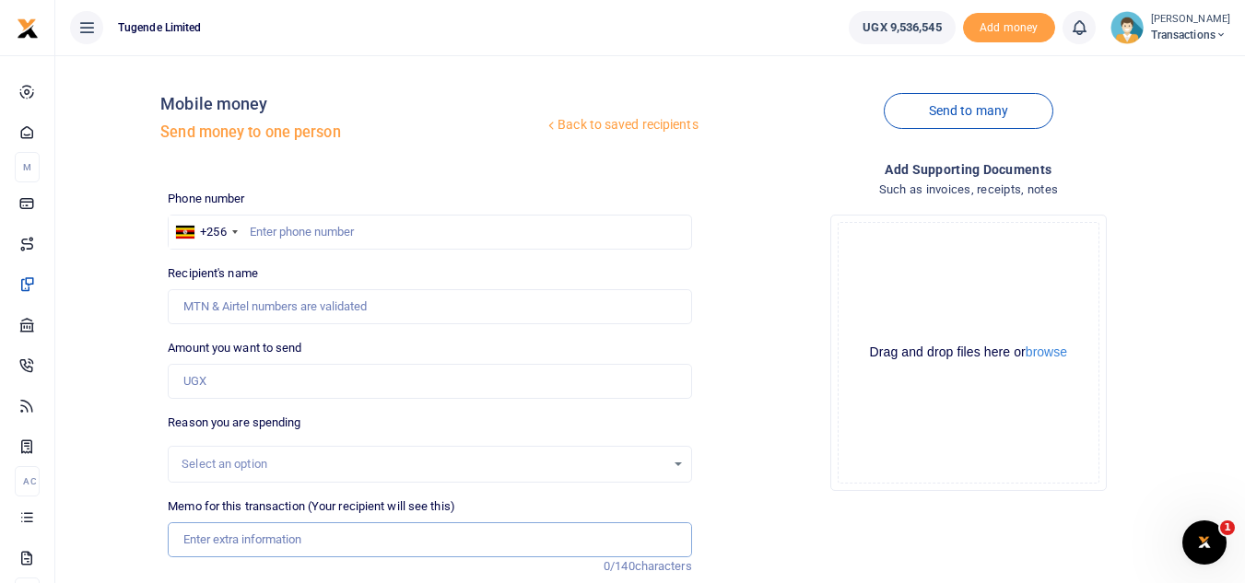
click at [274, 539] on input "Memo for this transaction (Your recipient will see this)" at bounding box center [429, 539] width 523 height 35
paste input "UMA163BJ"
type input "UMA163BJ"
click at [304, 236] on input "text" at bounding box center [429, 232] width 523 height 35
paste input "771469621"
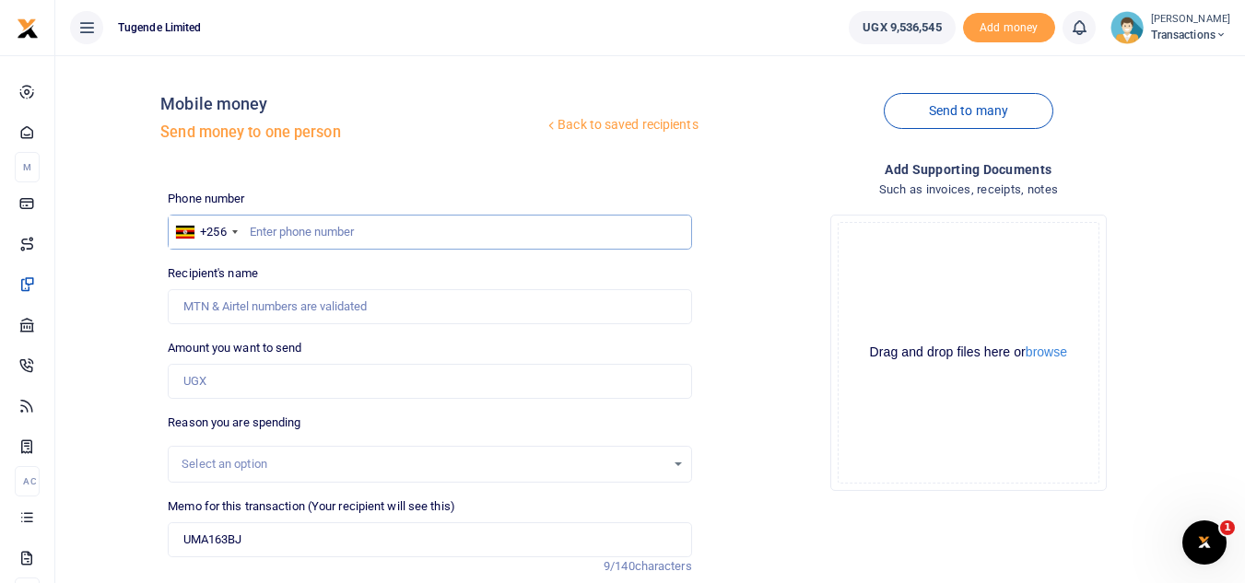
type input "771469621"
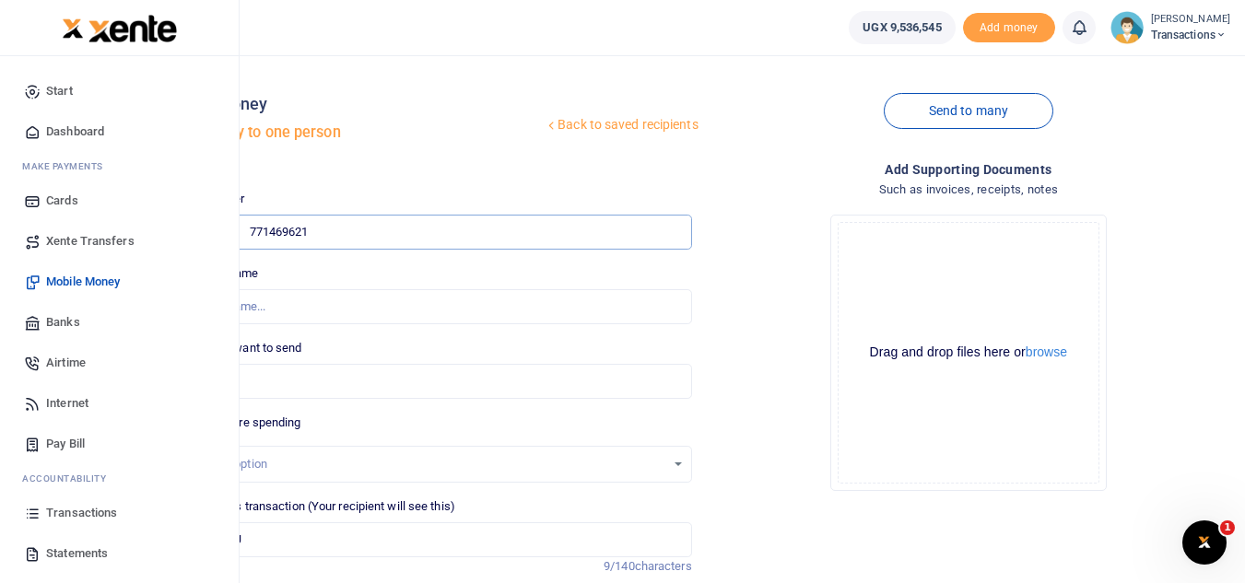
type input "[PERSON_NAME]"
type input "771469621"
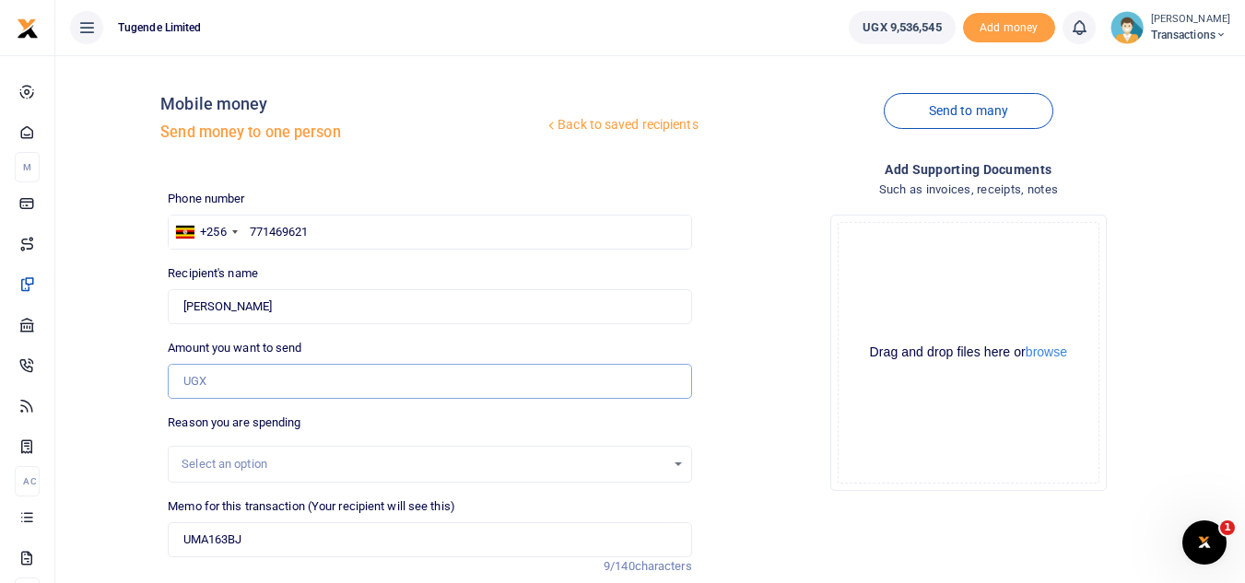
click at [211, 390] on input "Amount you want to send" at bounding box center [429, 381] width 523 height 35
paste input "360000"
type input "360,000"
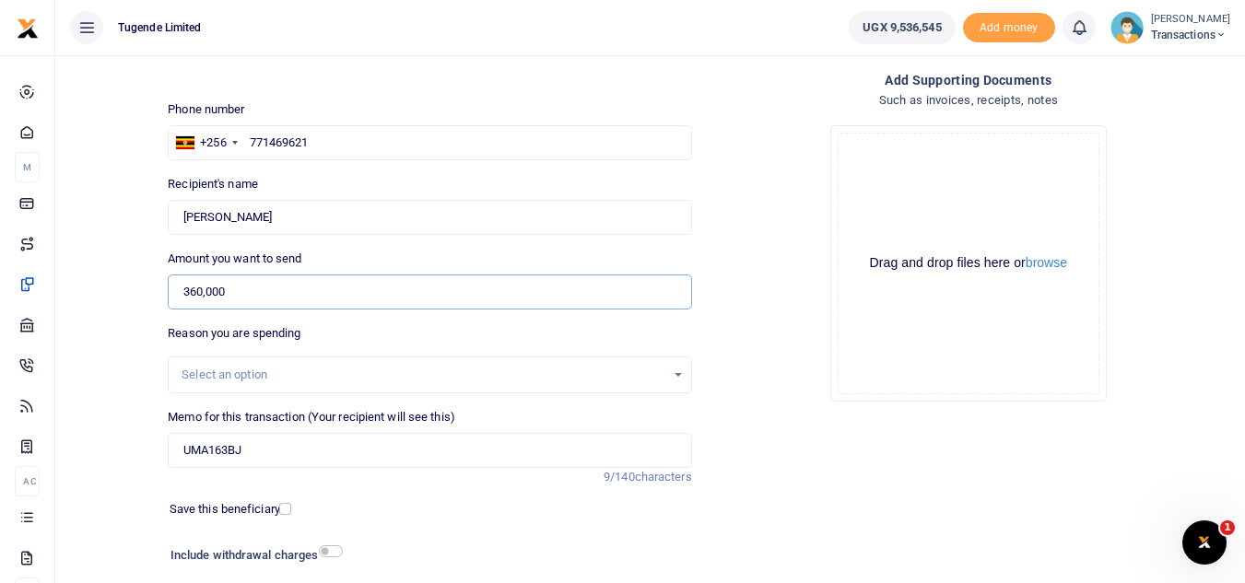
scroll to position [215, 0]
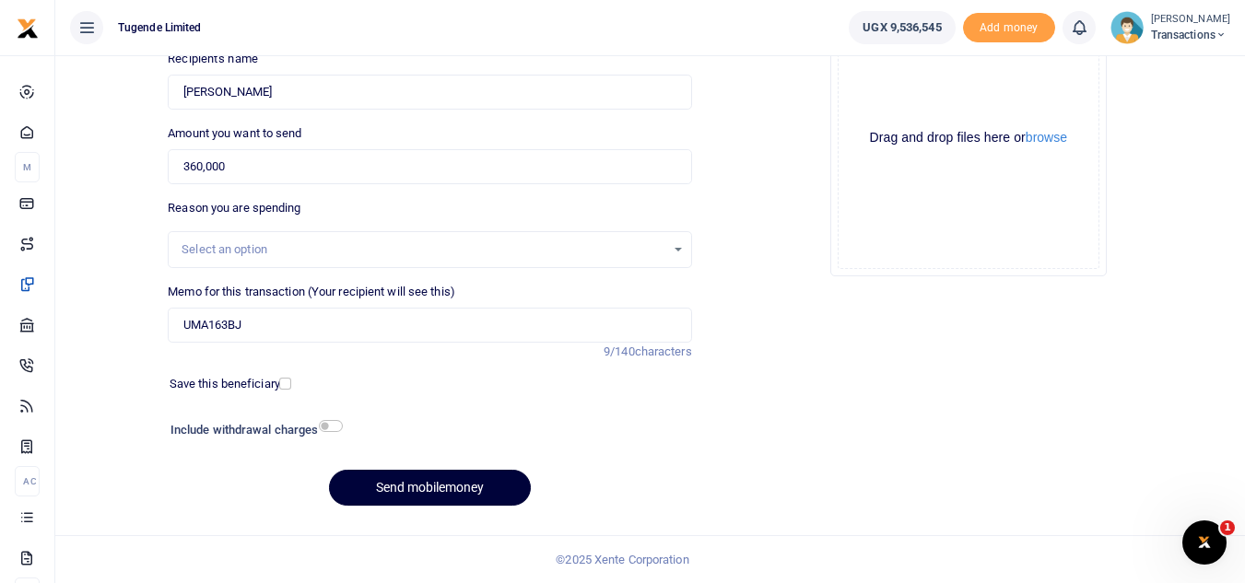
click at [391, 489] on button "Send mobilemoney" at bounding box center [430, 488] width 202 height 36
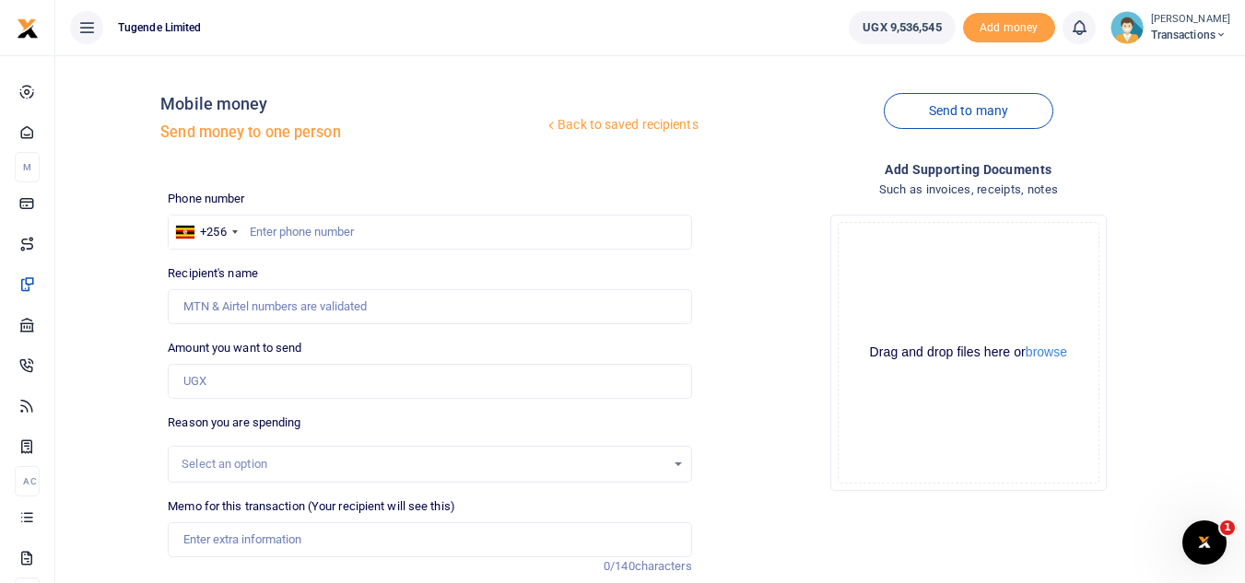
click at [300, 209] on div "Phone number +256 [GEOGRAPHIC_DATA] +256 Phone is required." at bounding box center [429, 220] width 523 height 60
click at [300, 219] on input "text" at bounding box center [429, 232] width 523 height 35
paste input "754099301"
type input "754099301"
type input "[PERSON_NAME]"
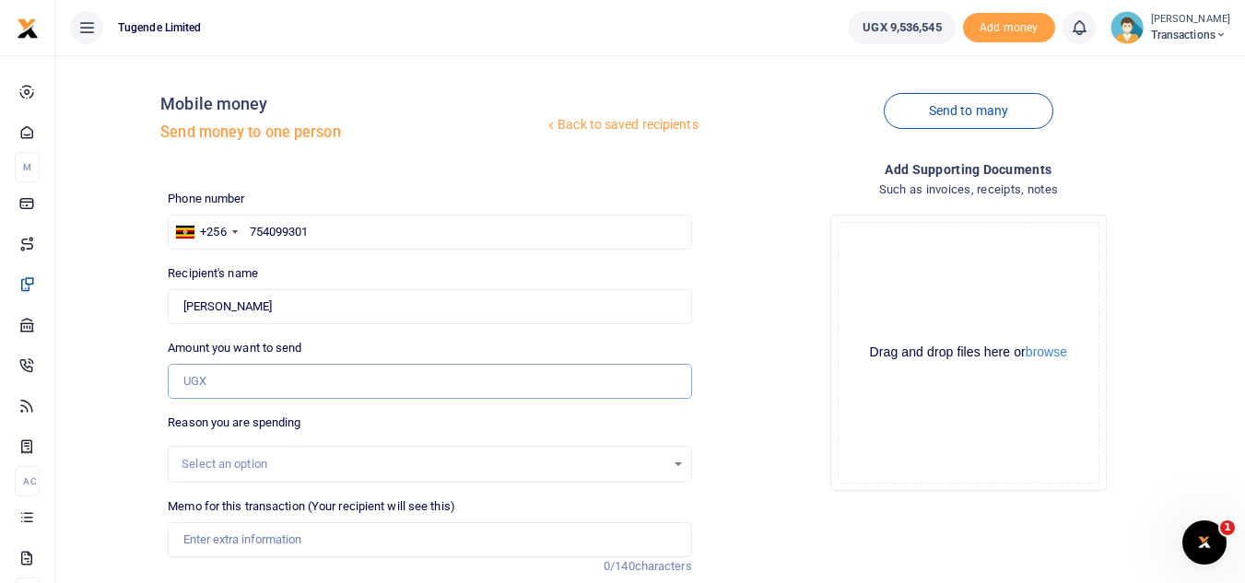
click at [265, 381] on input "Amount you want to send" at bounding box center [429, 381] width 523 height 35
paste input "60000"
type input "60,000"
click at [227, 551] on input "Memo for this transaction (Your recipient will see this)" at bounding box center [429, 539] width 523 height 35
paste input "UMA060BY and UGD365H"
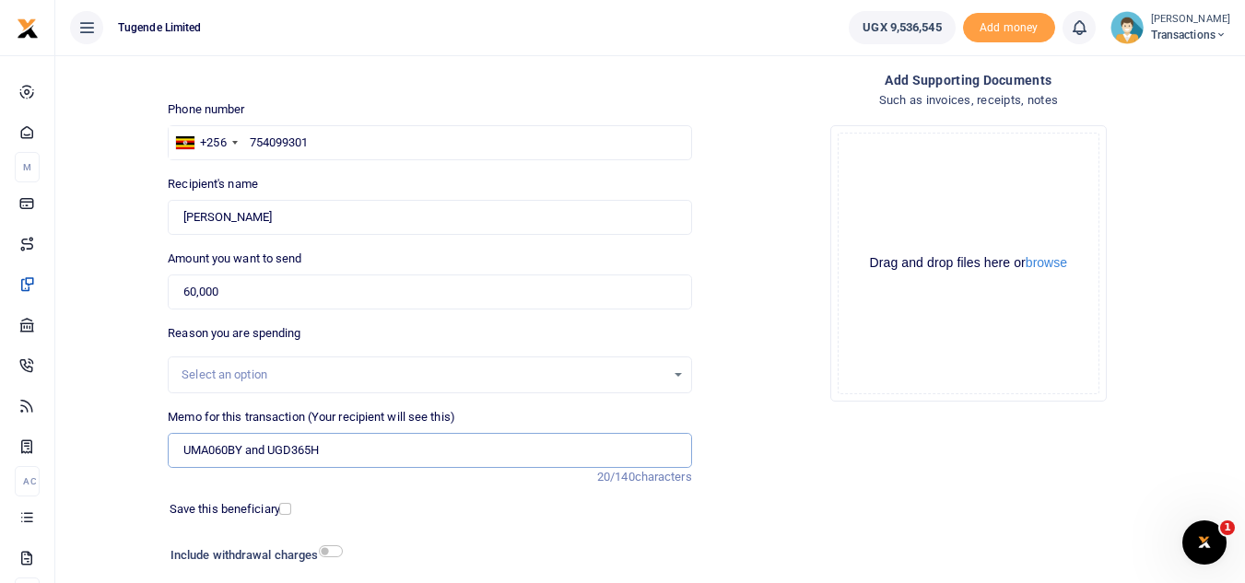
scroll to position [90, 0]
type input "UMA060BY and UGD365H"
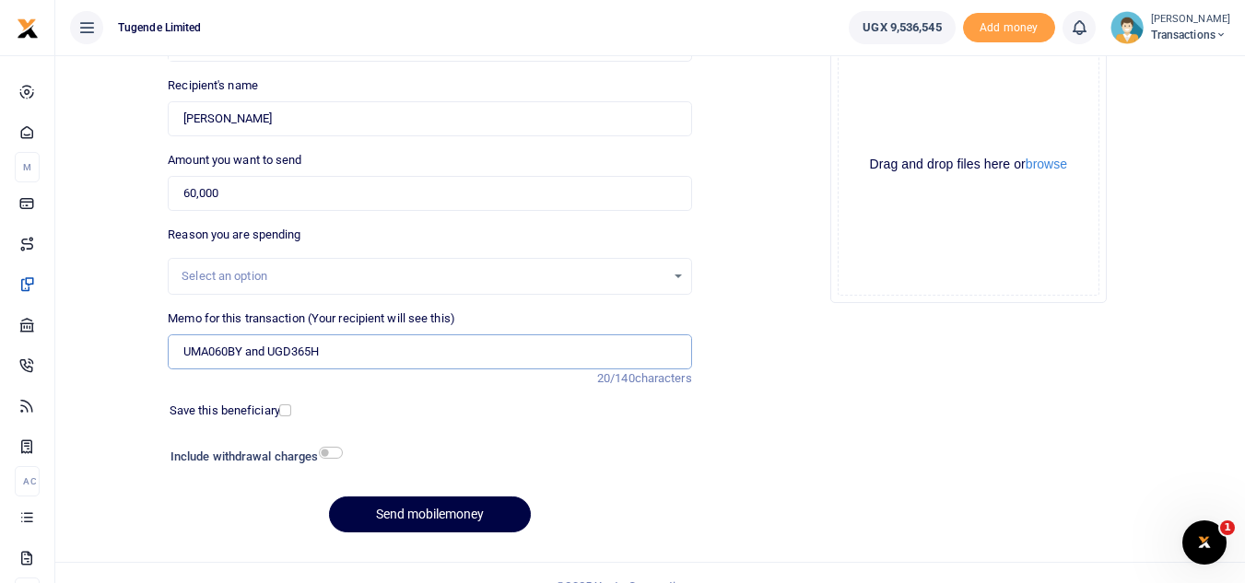
scroll to position [193, 0]
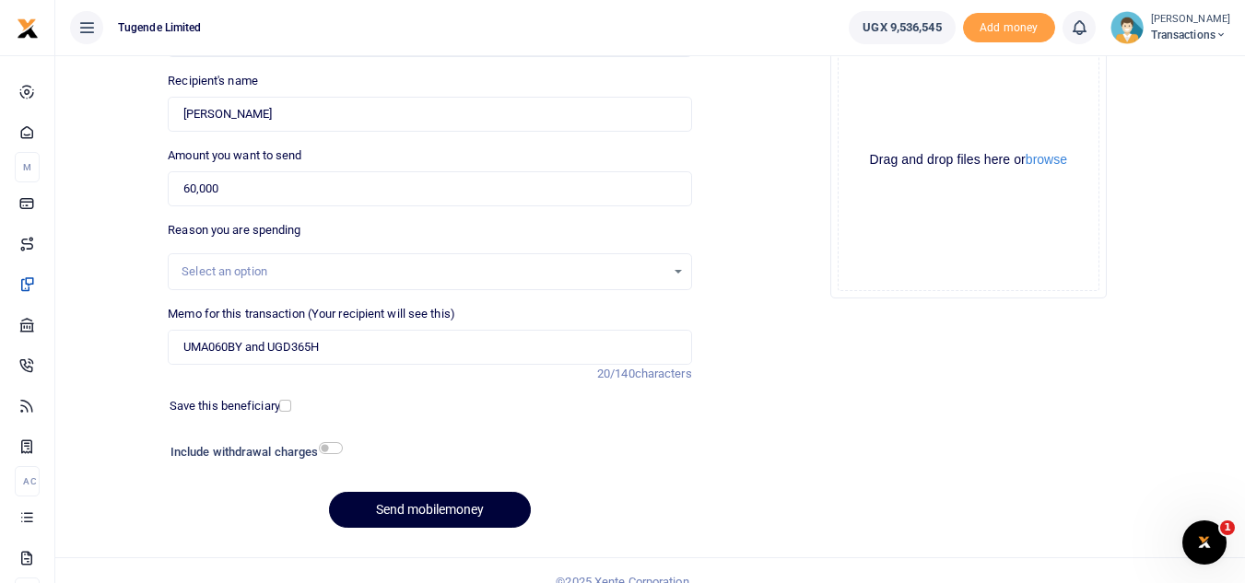
click at [384, 505] on button "Send mobilemoney" at bounding box center [430, 510] width 202 height 36
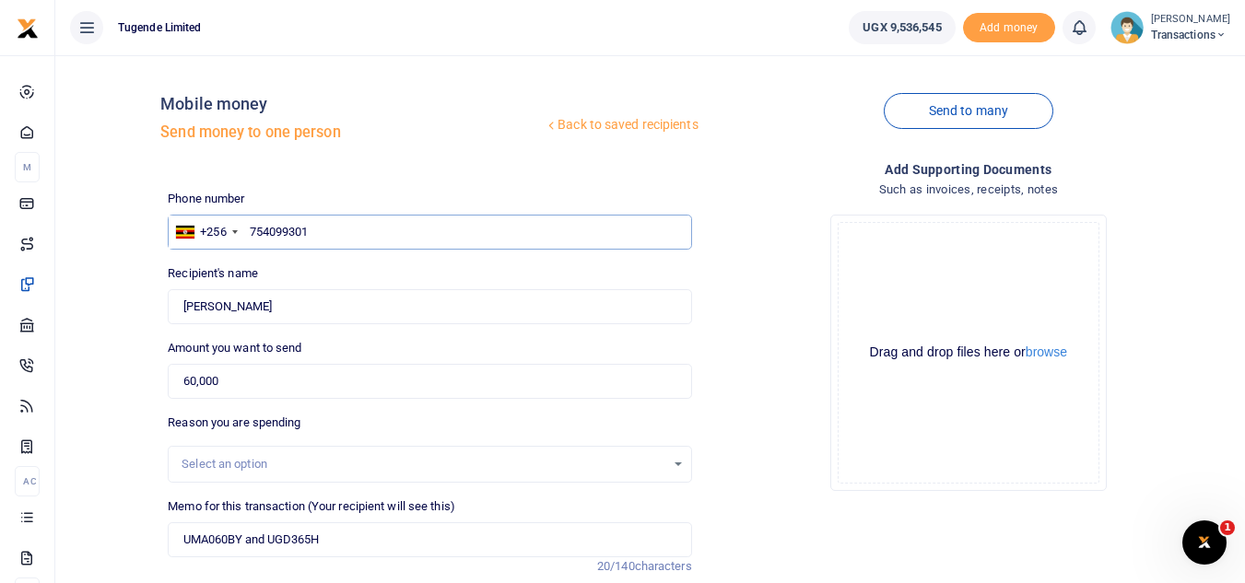
type input "754099301"
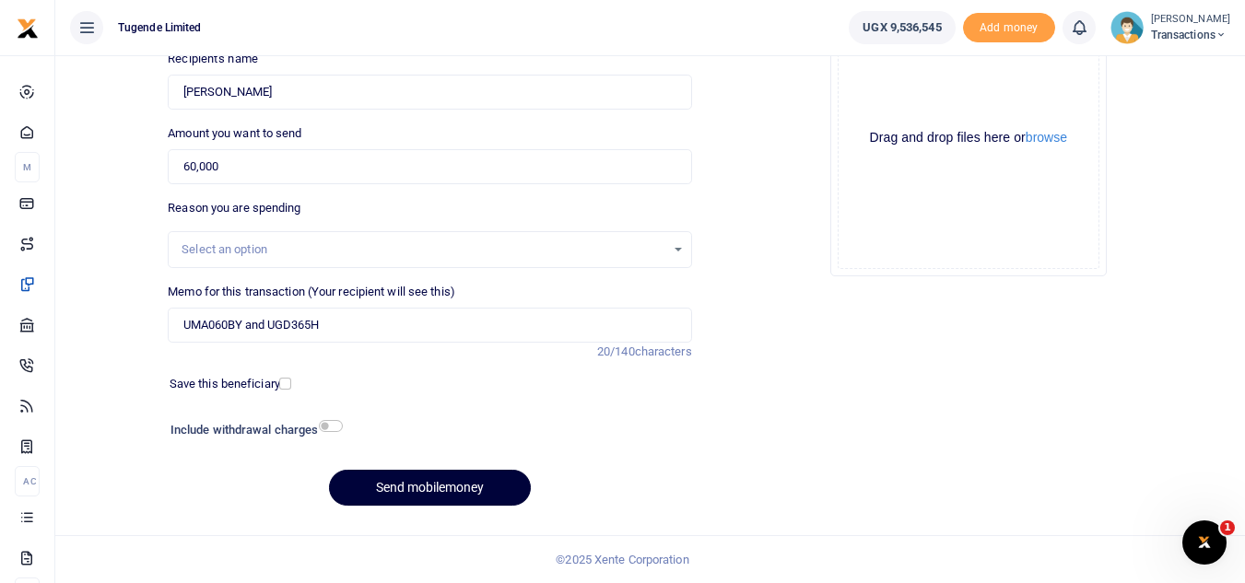
click at [410, 502] on button "Send mobilemoney" at bounding box center [430, 488] width 202 height 36
